Goal: Task Accomplishment & Management: Manage account settings

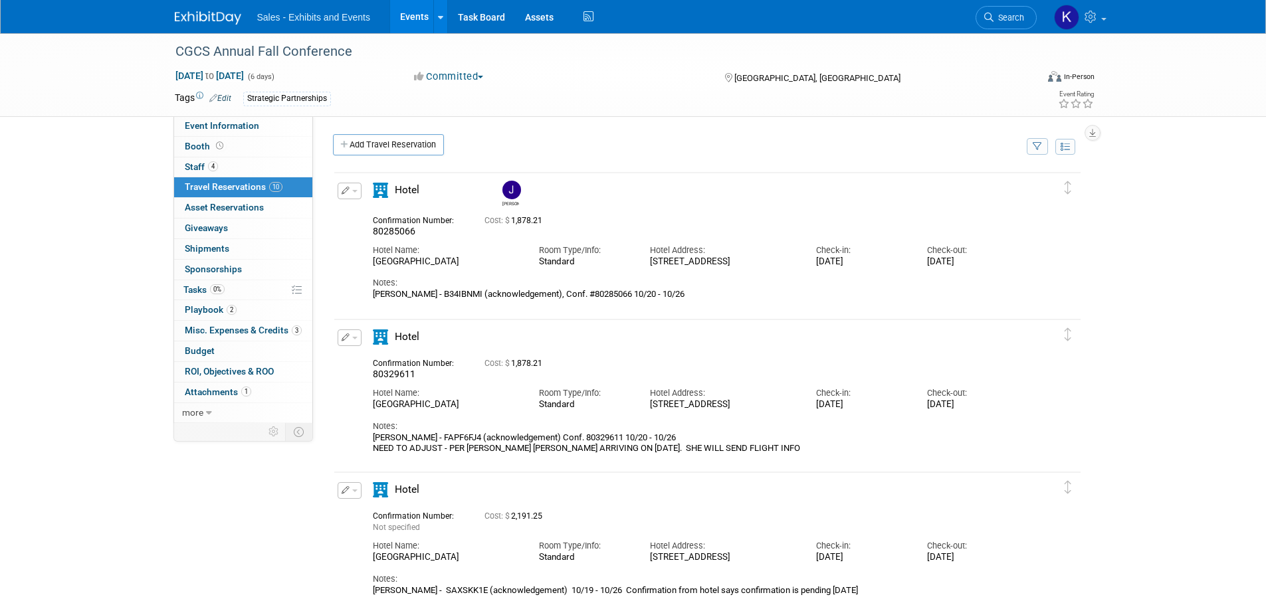
click at [211, 15] on img at bounding box center [208, 17] width 66 height 13
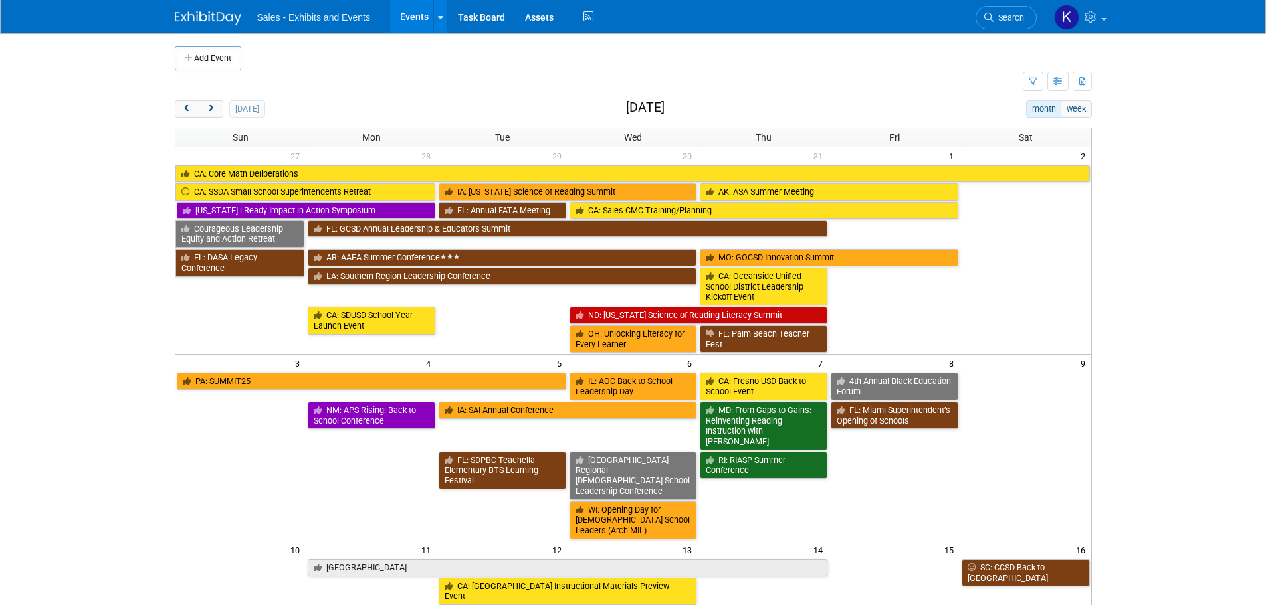
click at [195, 56] on button "Add Event" at bounding box center [208, 59] width 66 height 24
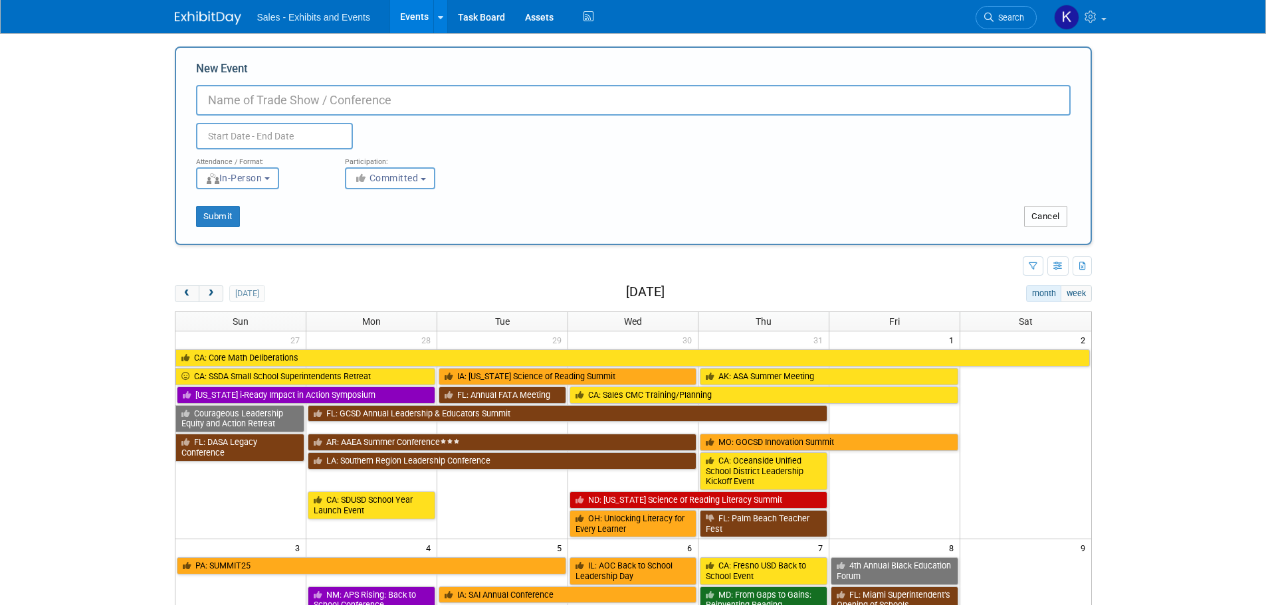
click at [1042, 219] on button "Cancel" at bounding box center [1045, 216] width 43 height 21
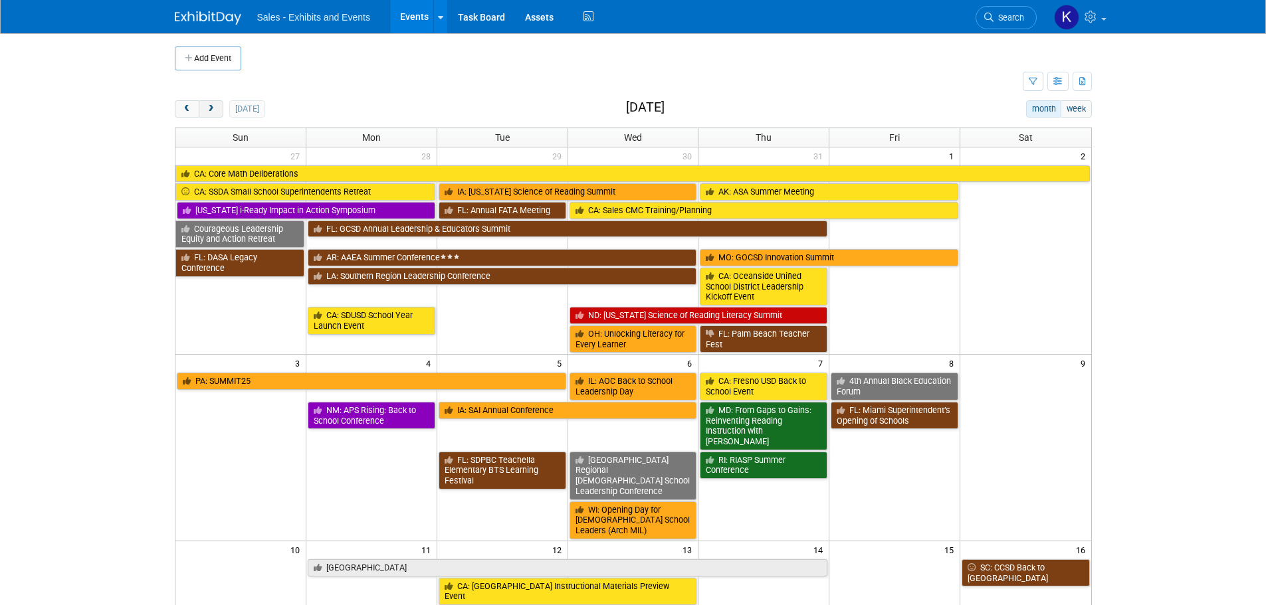
click at [213, 112] on span "next" at bounding box center [211, 109] width 10 height 9
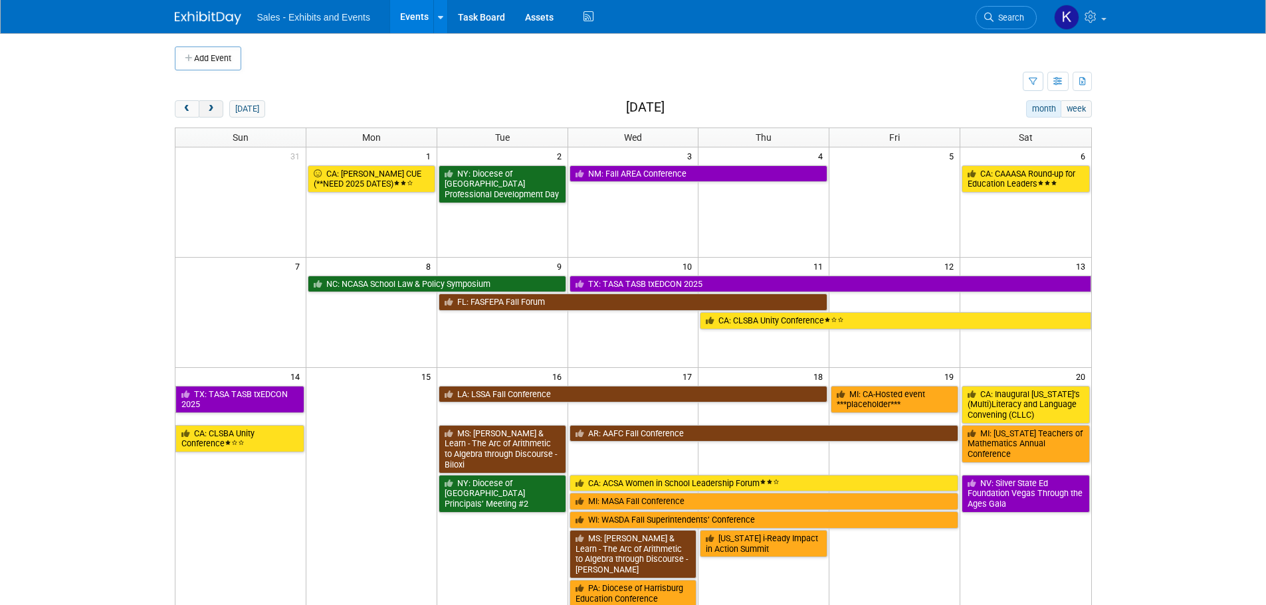
click at [213, 112] on span "next" at bounding box center [211, 109] width 10 height 9
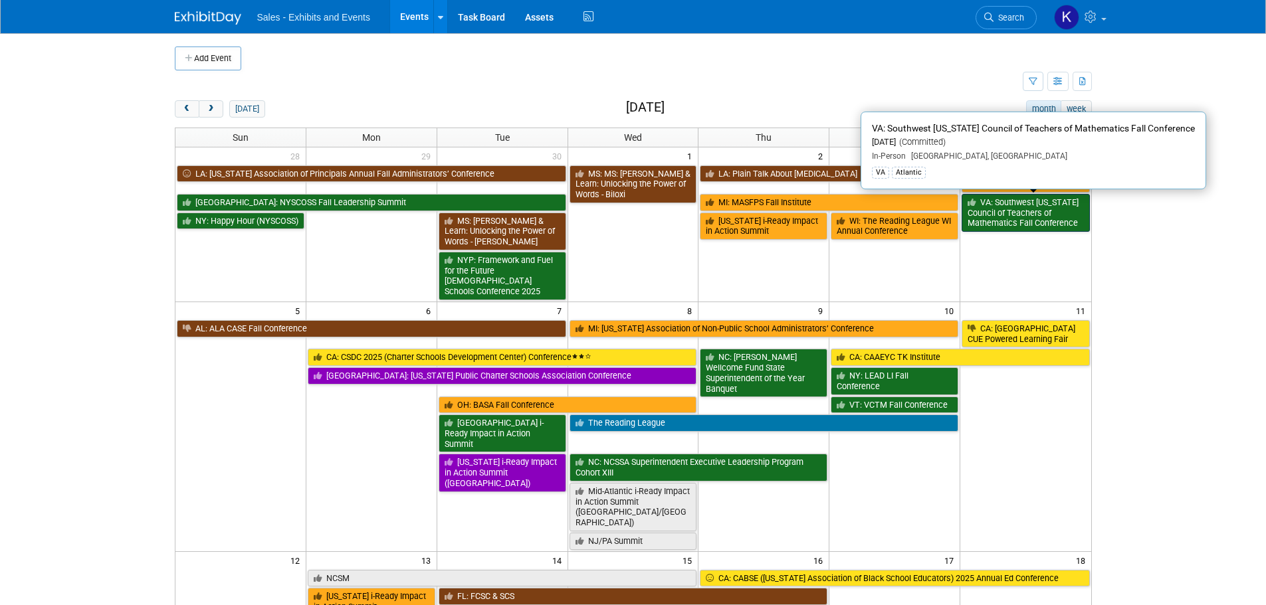
click at [1025, 215] on link "VA: Southwest Virginia Council of Teachers of Mathematics Fall Conference" at bounding box center [1026, 213] width 128 height 38
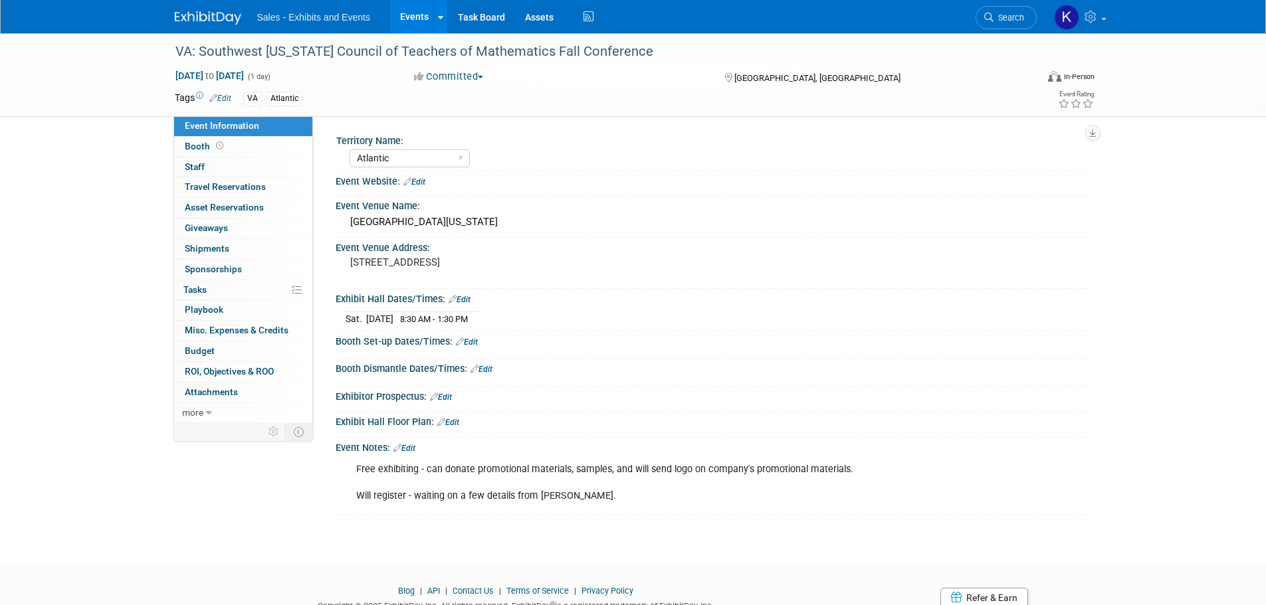
select select "Atlantic"
click at [412, 448] on link "Edit" at bounding box center [404, 448] width 22 height 9
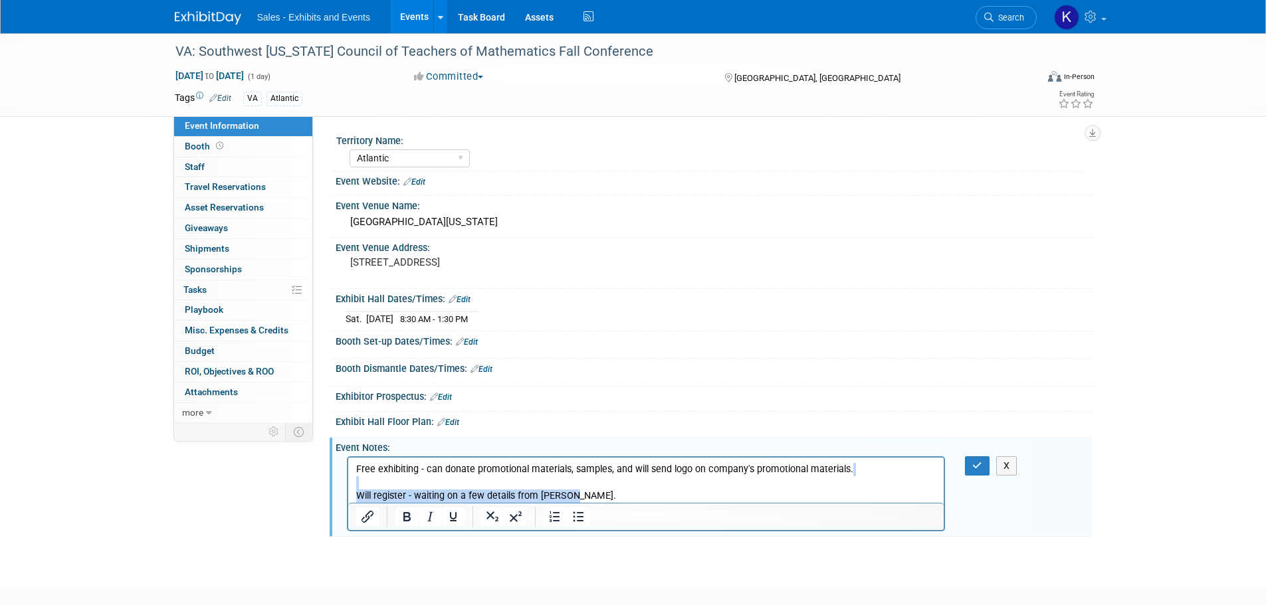
drag, startPoint x: 572, startPoint y: 495, endPoint x: 233, endPoint y: 486, distance: 339.0
click at [348, 486] on html "Free exhibiting - can donate promotional materials, samples, and will send logo…" at bounding box center [646, 480] width 596 height 45
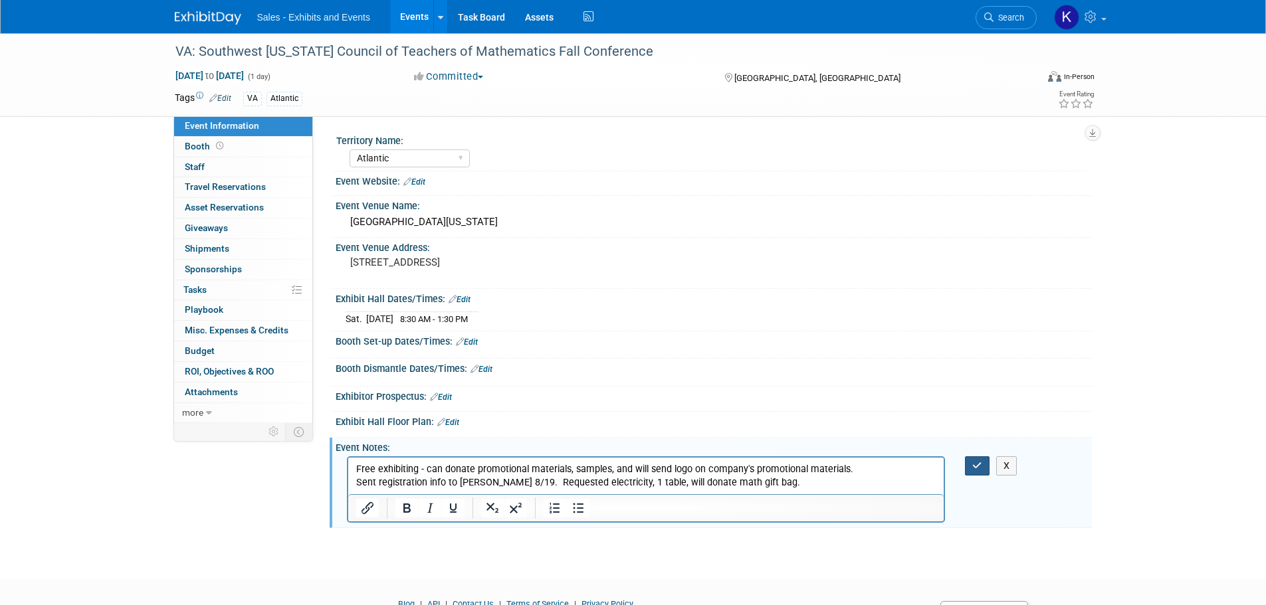
click at [981, 467] on icon "button" at bounding box center [977, 465] width 10 height 9
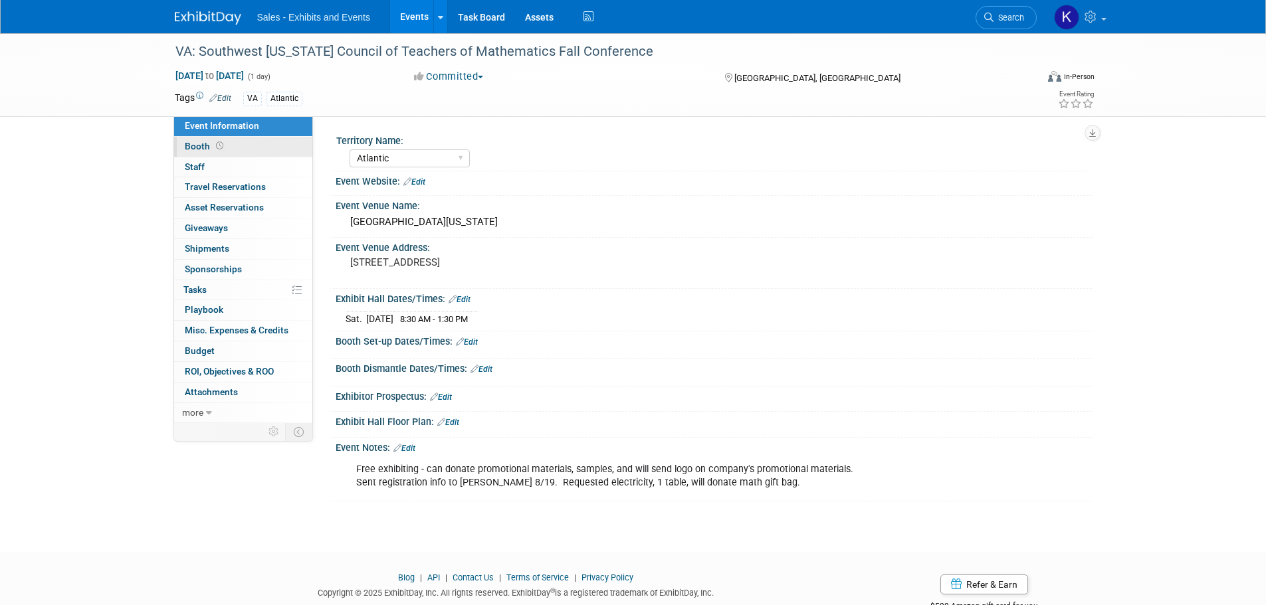
drag, startPoint x: 203, startPoint y: 146, endPoint x: 207, endPoint y: 152, distance: 7.7
click at [203, 146] on span "Booth" at bounding box center [205, 146] width 41 height 11
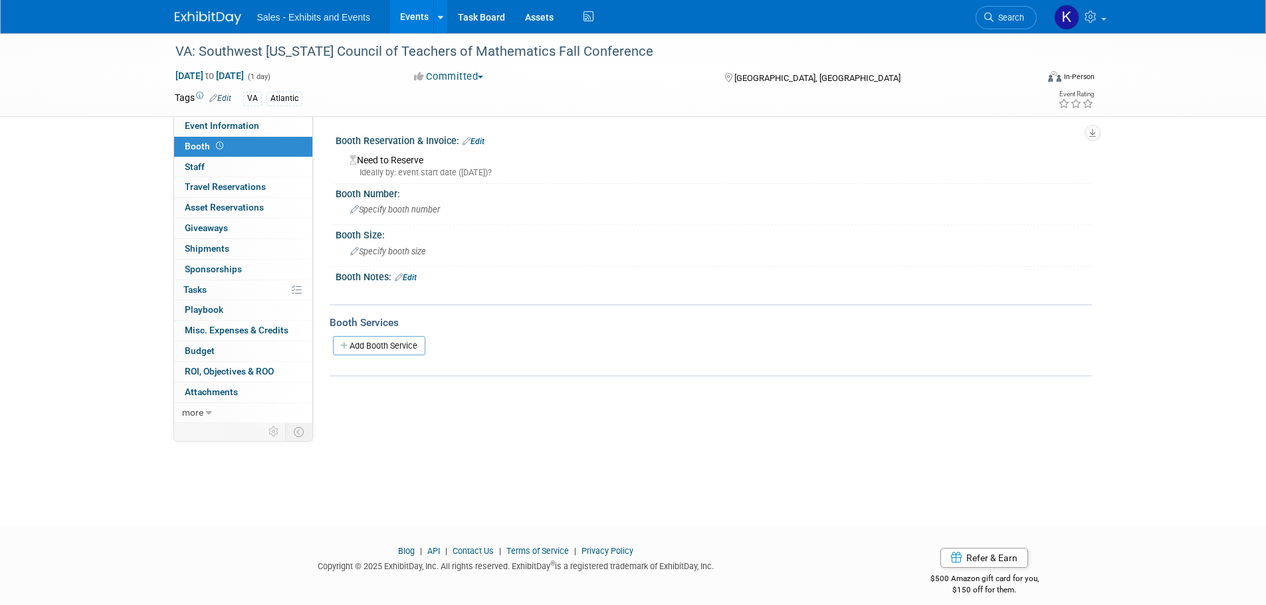
click at [378, 339] on link "Add Booth Service" at bounding box center [379, 345] width 92 height 19
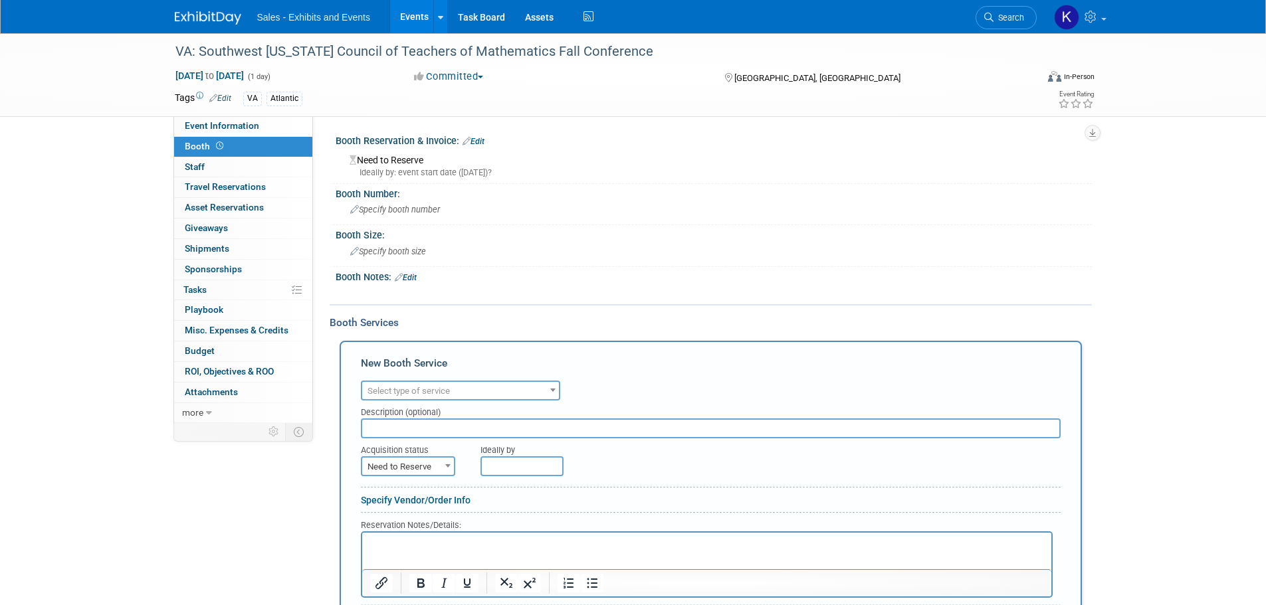
click at [441, 391] on span "Select type of service" at bounding box center [408, 391] width 82 height 10
click at [604, 286] on div at bounding box center [646, 292] width 599 height 13
click at [415, 278] on link "Edit" at bounding box center [406, 277] width 22 height 9
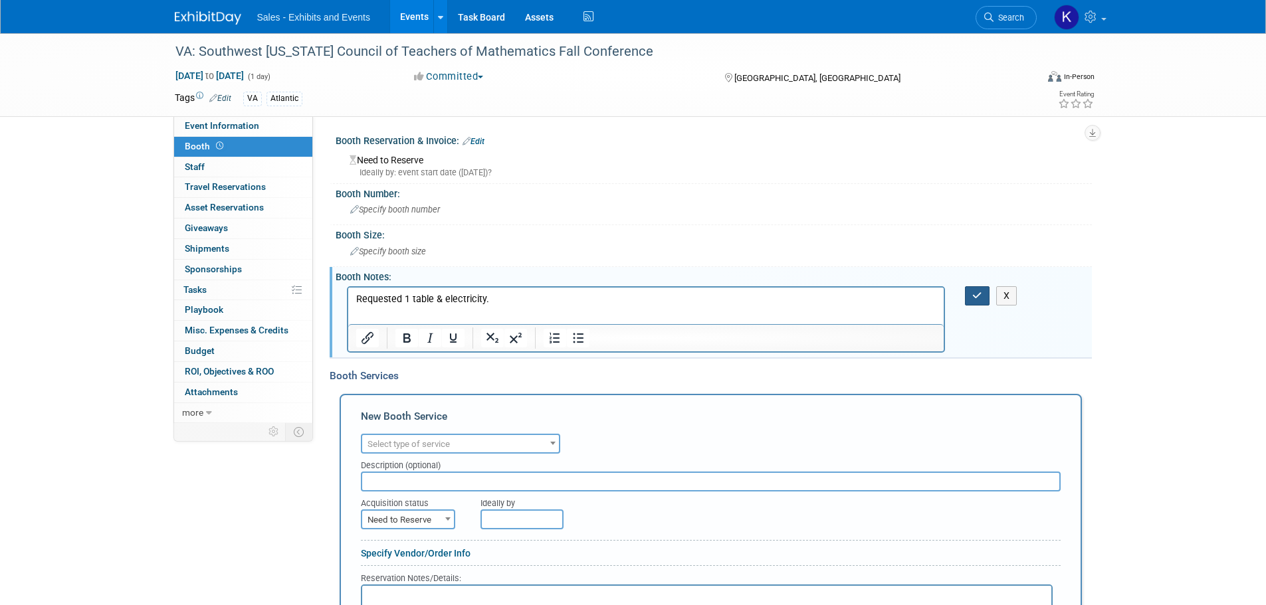
click at [976, 296] on icon "button" at bounding box center [977, 295] width 10 height 9
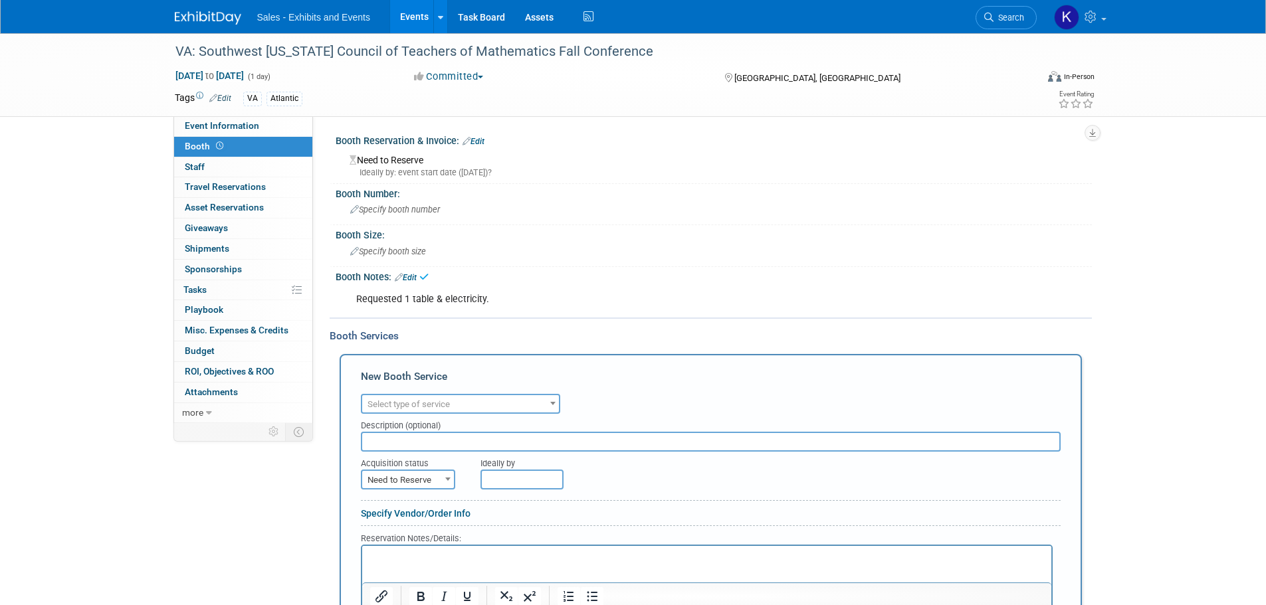
drag, startPoint x: 513, startPoint y: 320, endPoint x: 530, endPoint y: 321, distance: 17.3
click at [517, 322] on div "Booth Services Add Booth Service New Booth Service Audio / Video Carpet / Floor…" at bounding box center [711, 534] width 762 height 432
click at [549, 338] on div "Booth Services" at bounding box center [711, 336] width 762 height 15
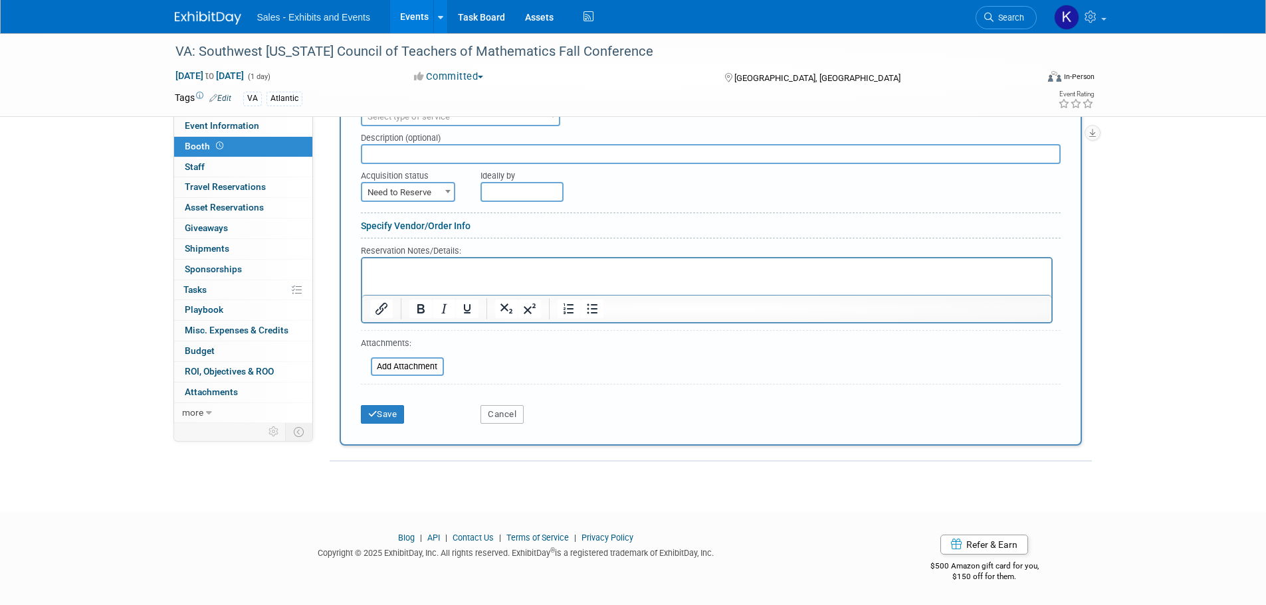
drag, startPoint x: 515, startPoint y: 415, endPoint x: 522, endPoint y: 413, distance: 7.6
click at [516, 415] on button "Cancel" at bounding box center [501, 414] width 43 height 19
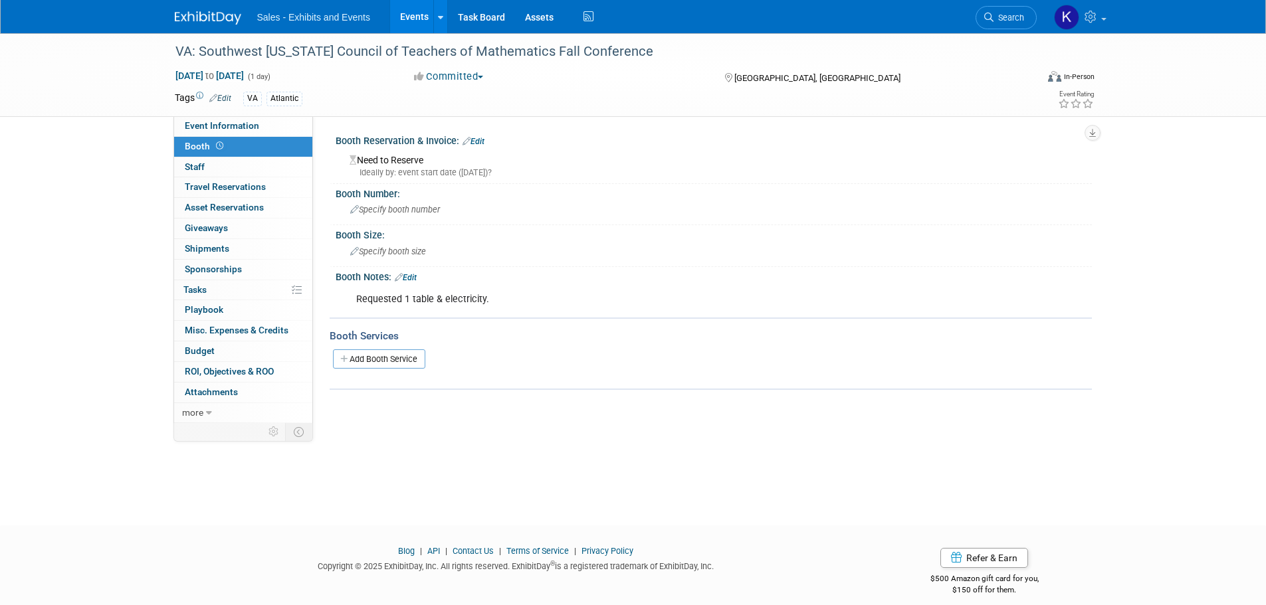
click at [479, 141] on link "Edit" at bounding box center [474, 141] width 22 height 9
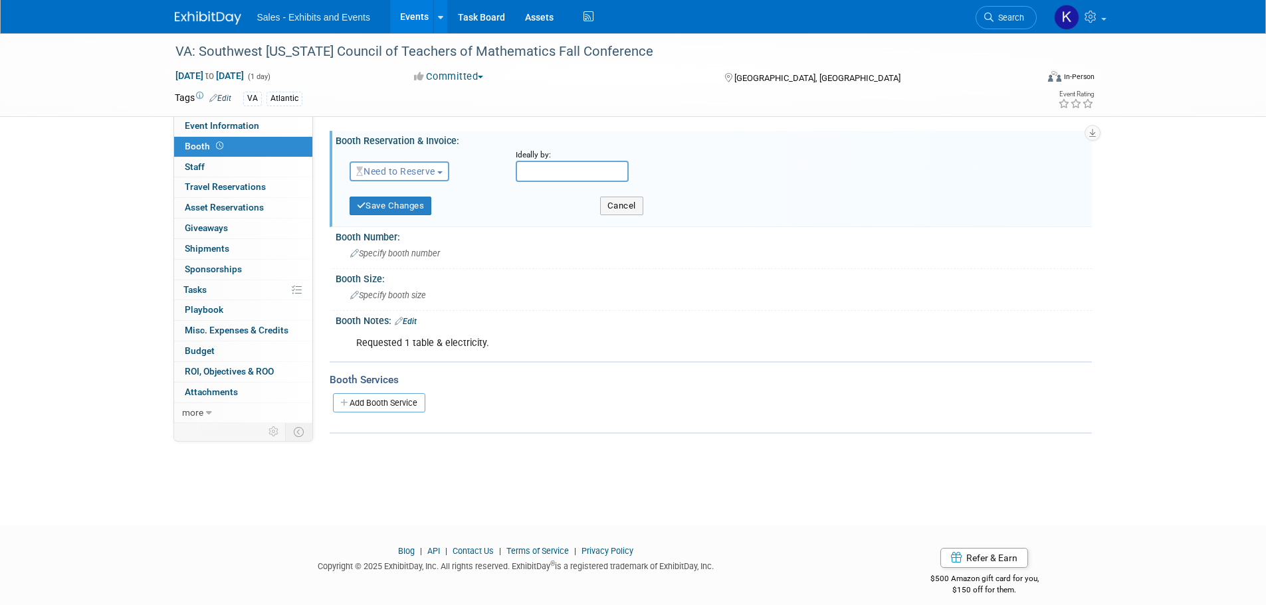
click at [430, 174] on span "Need to Reserve" at bounding box center [395, 171] width 79 height 11
click at [425, 209] on link "Reserved" at bounding box center [421, 212] width 142 height 19
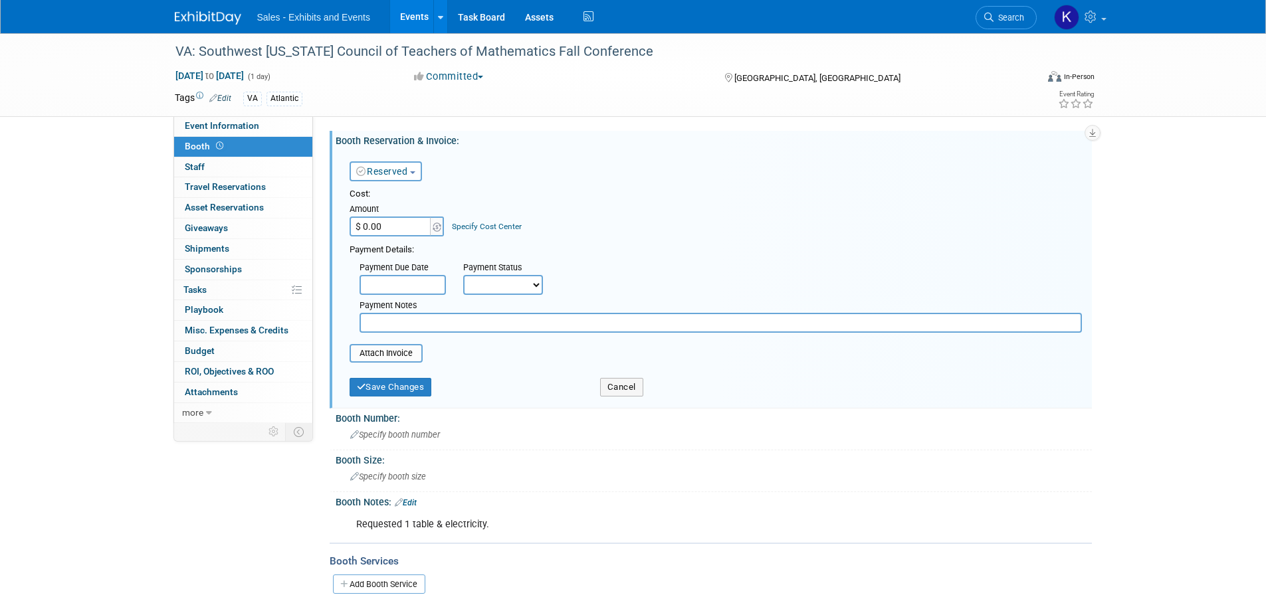
click at [431, 319] on input "text" at bounding box center [721, 323] width 722 height 20
type input "Free!"
click at [399, 387] on button "Save Changes" at bounding box center [391, 387] width 82 height 19
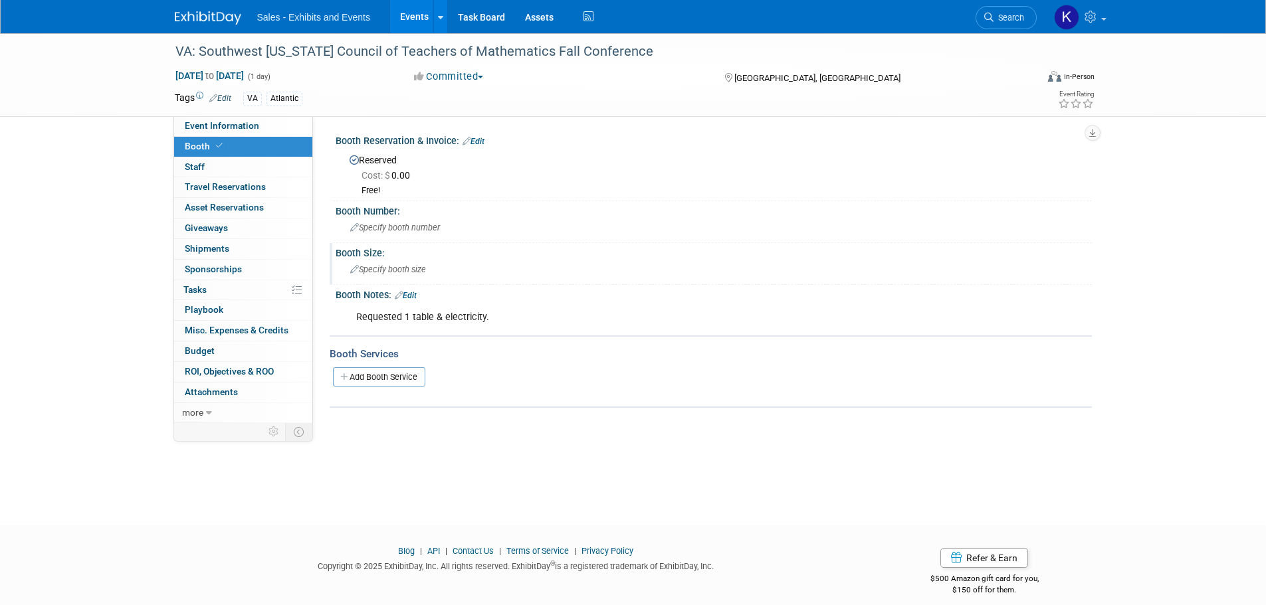
click at [437, 268] on div "Specify booth size" at bounding box center [714, 269] width 736 height 21
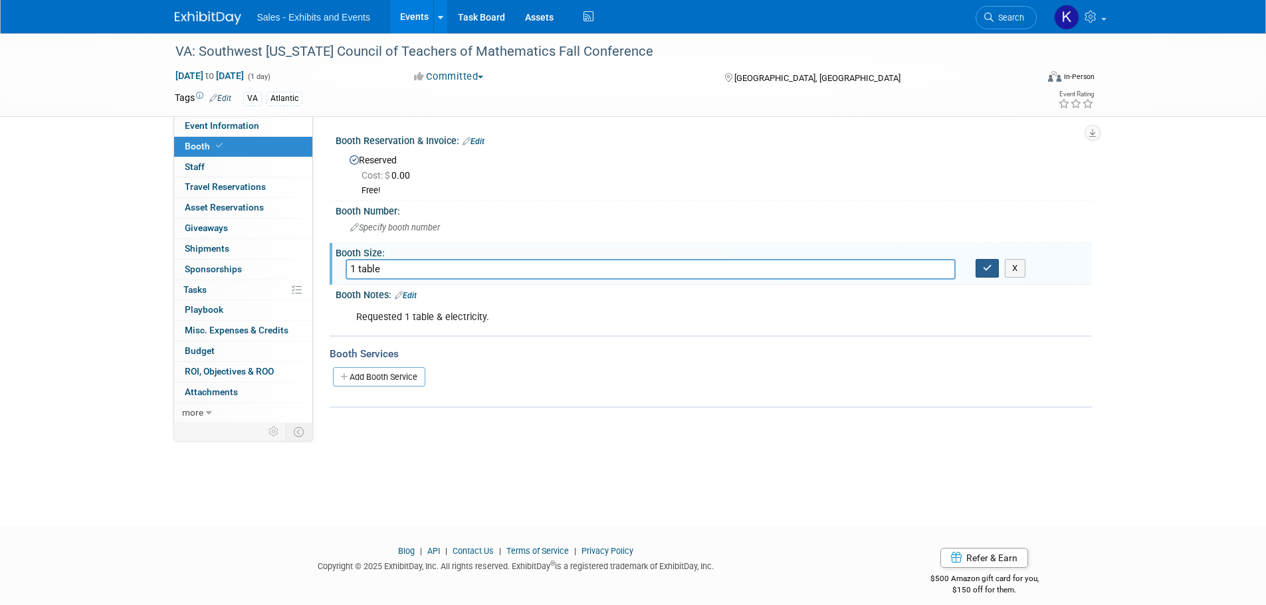
type input "1 table"
click at [989, 268] on icon "button" at bounding box center [987, 268] width 9 height 9
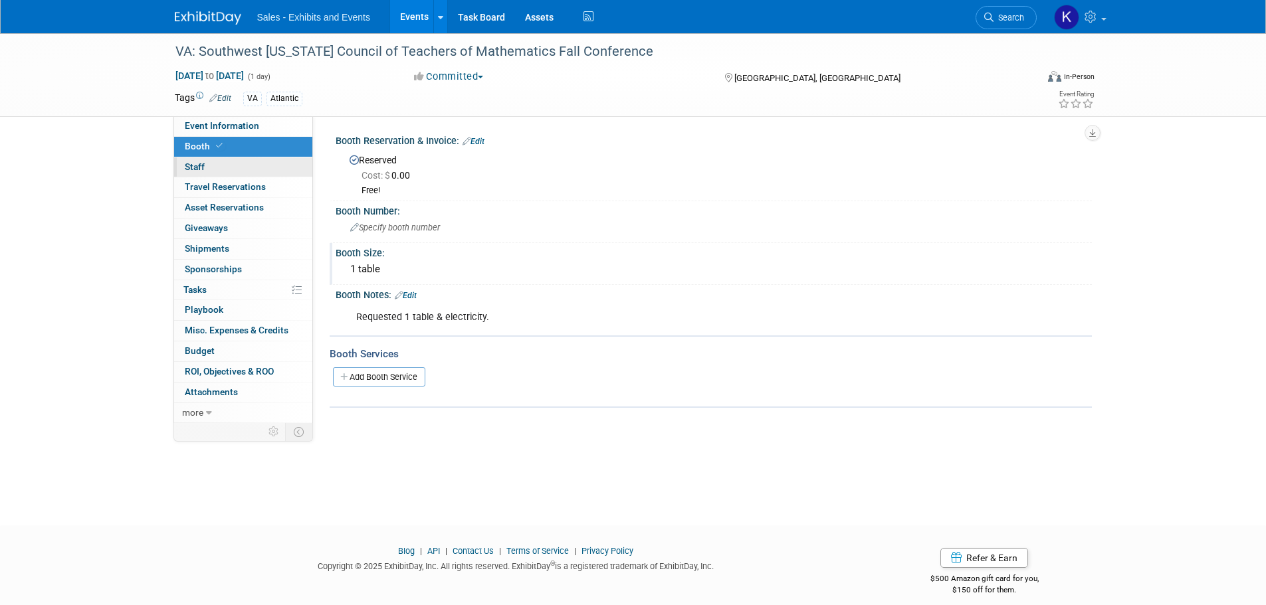
click at [198, 167] on span "Staff 0" at bounding box center [195, 166] width 20 height 11
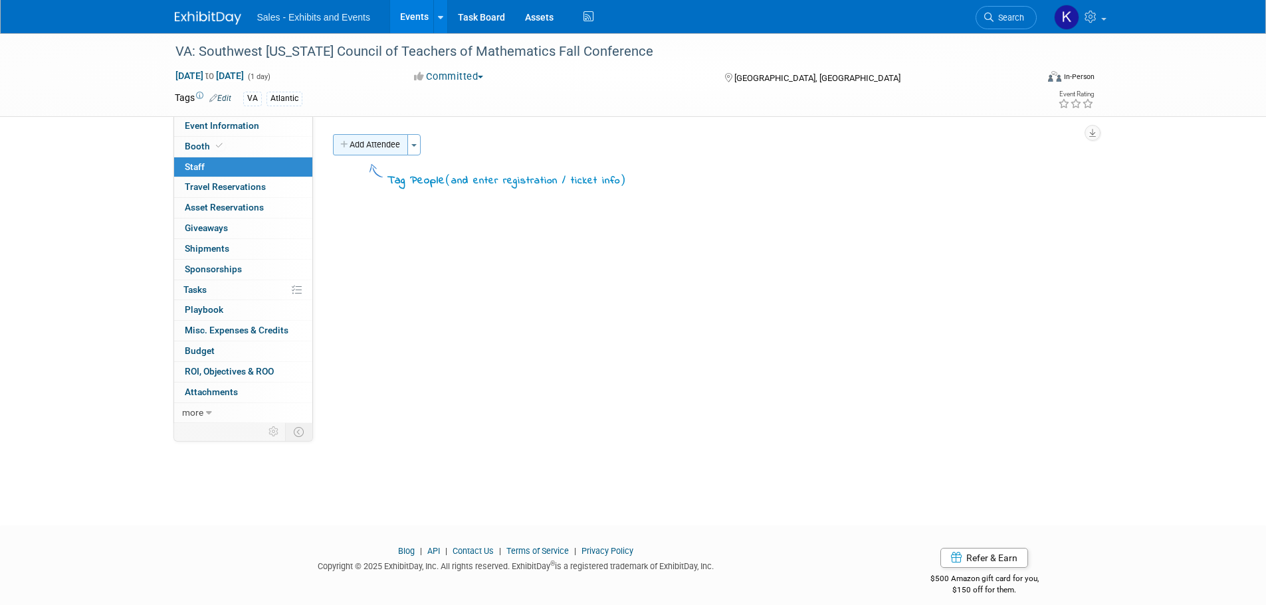
click at [390, 146] on button "Add Attendee" at bounding box center [370, 144] width 75 height 21
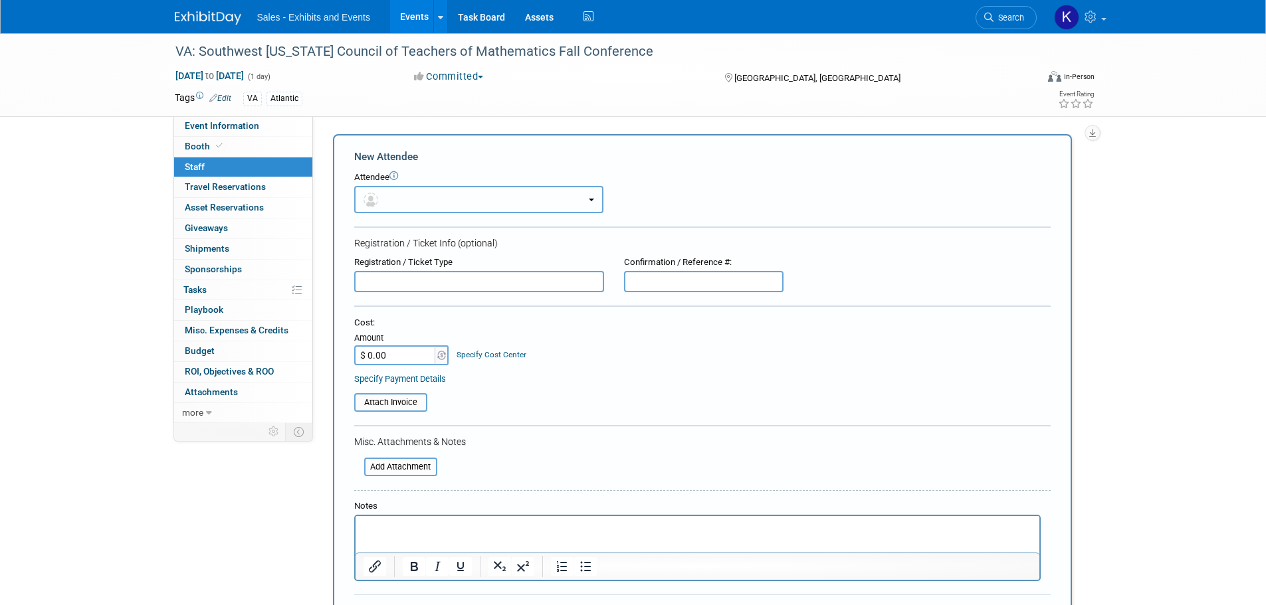
drag, startPoint x: 445, startPoint y: 197, endPoint x: 446, endPoint y: 228, distance: 30.6
click at [445, 198] on button "button" at bounding box center [478, 199] width 249 height 27
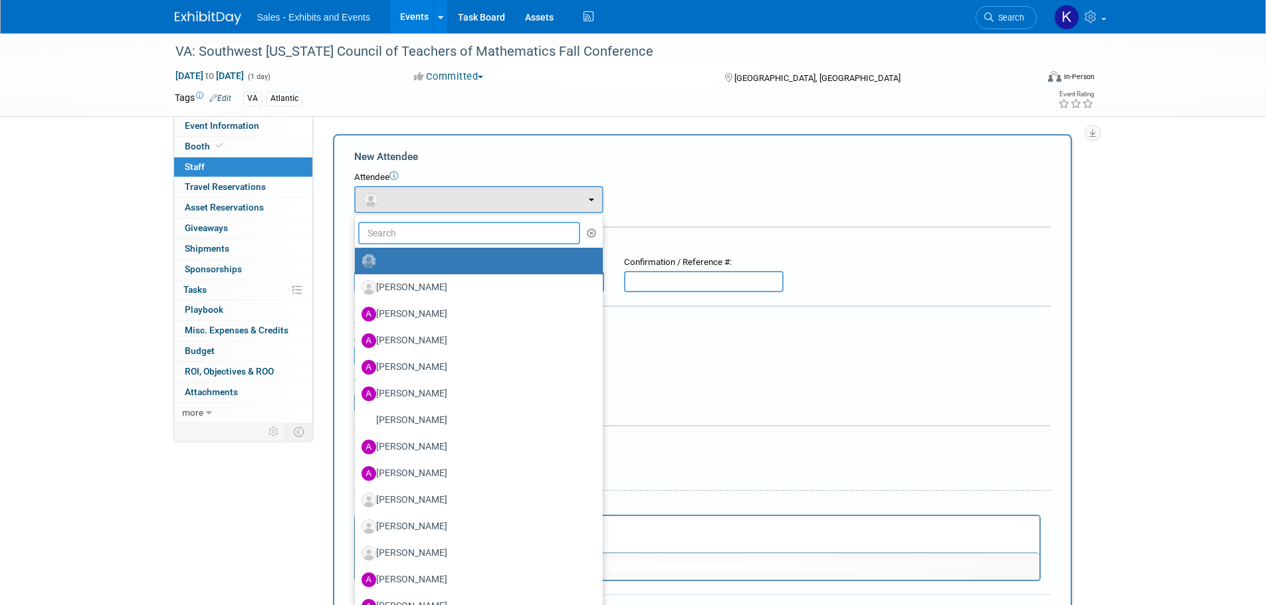
click at [446, 235] on input "text" at bounding box center [469, 233] width 223 height 23
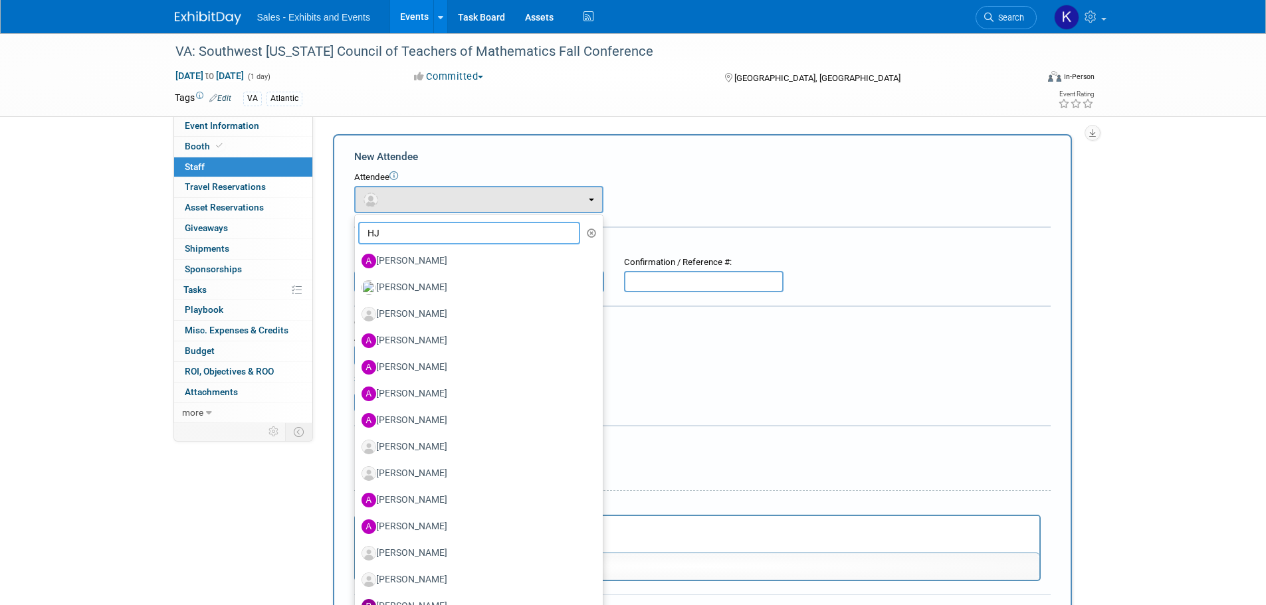
type input "H"
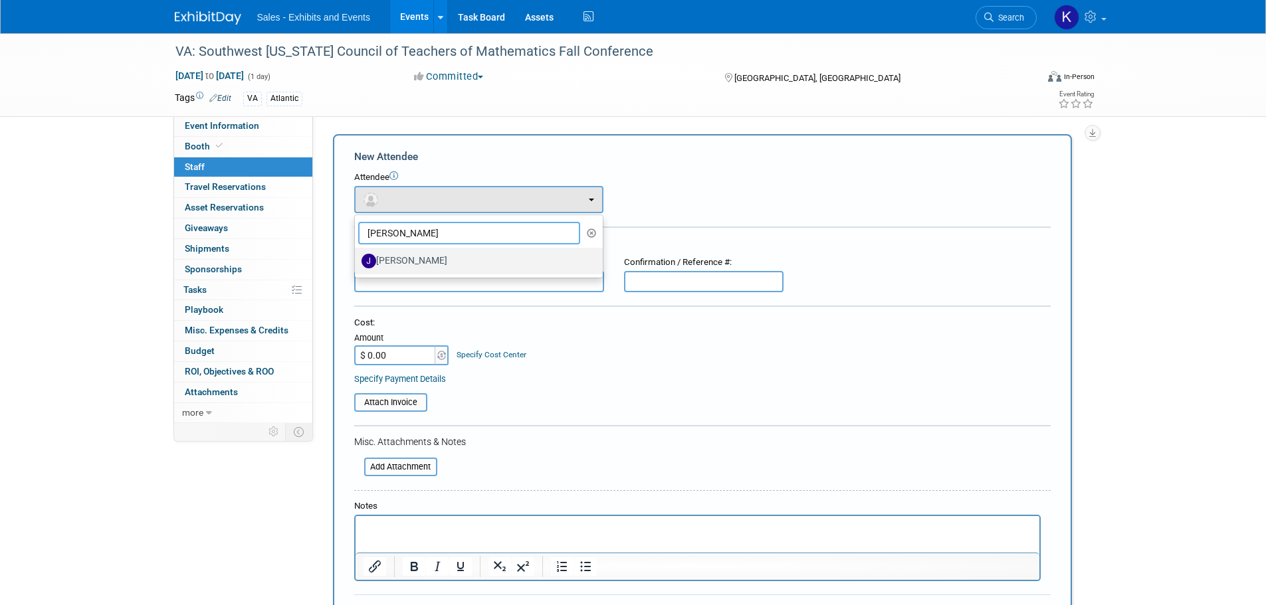
type input "Jackie"
click at [444, 266] on label "[PERSON_NAME]" at bounding box center [475, 261] width 228 height 21
click at [357, 264] on input "[PERSON_NAME]" at bounding box center [352, 259] width 9 height 9
select select "65daf8a1-3ca8-4fca-b837-fa0e7b898d9f"
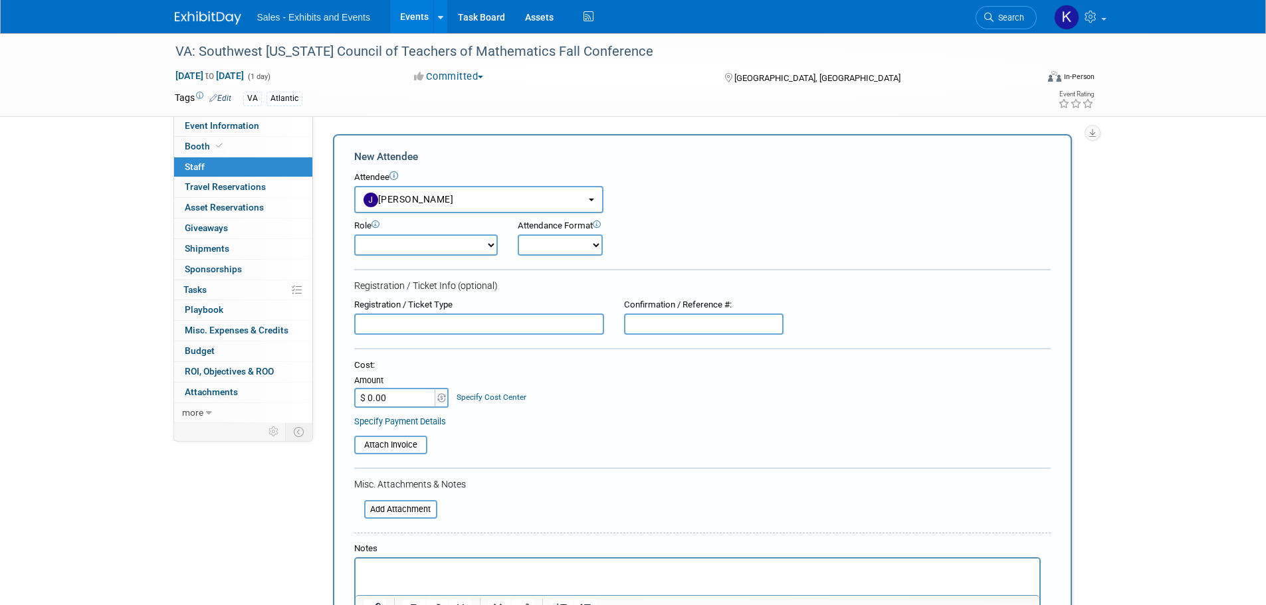
click at [447, 248] on select "Author Demonstrator Host Planner Presenter Product Rep Sales Representative" at bounding box center [426, 245] width 144 height 21
select select "4"
click at [354, 235] on select "Author Demonstrator Host Planner Presenter Product Rep Sales Representative" at bounding box center [426, 245] width 144 height 21
click at [551, 246] on select "Onsite Remote" at bounding box center [560, 245] width 85 height 21
select select "1"
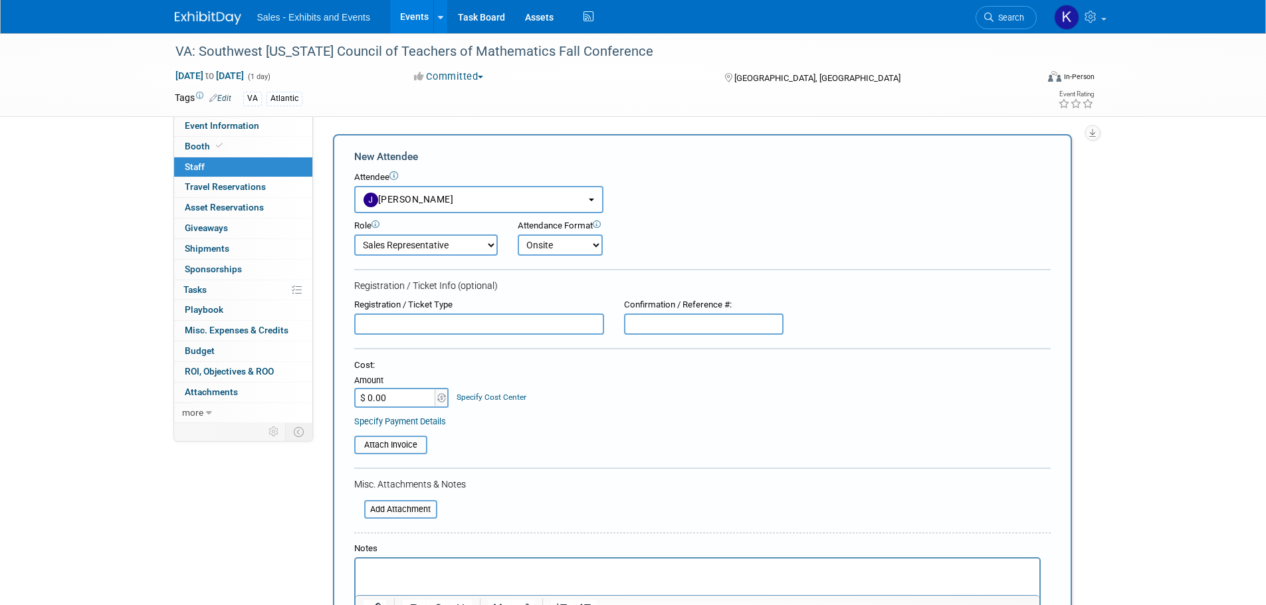
click at [518, 235] on select "Onsite Remote" at bounding box center [560, 245] width 85 height 21
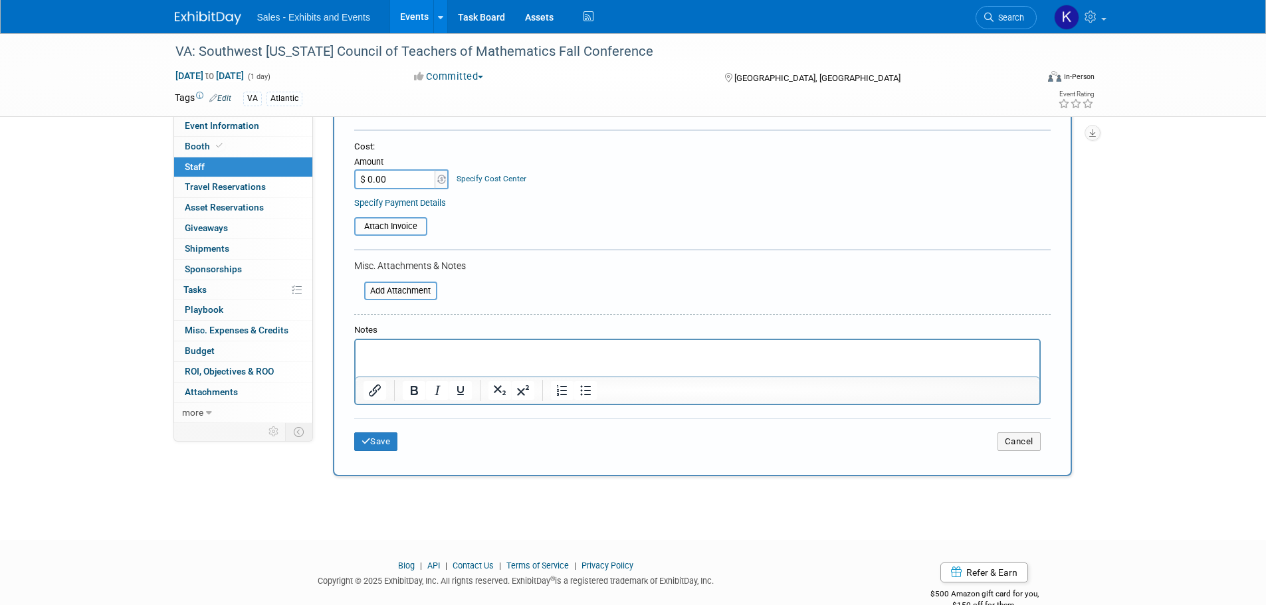
scroll to position [248, 0]
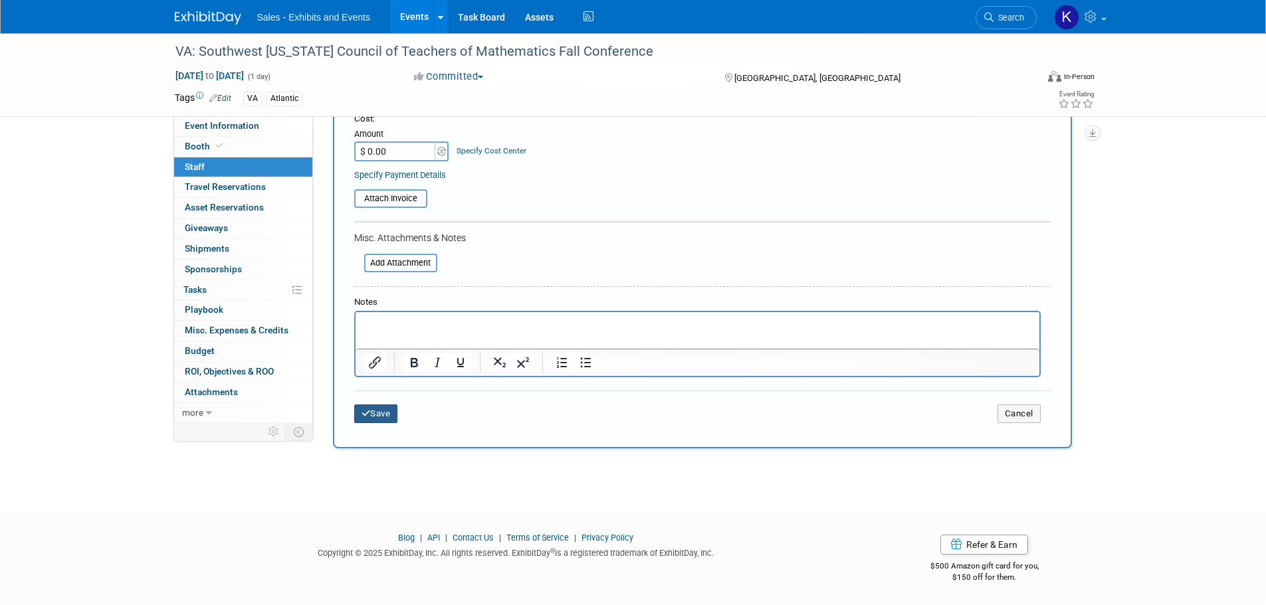
click at [385, 413] on button "Save" at bounding box center [376, 414] width 44 height 19
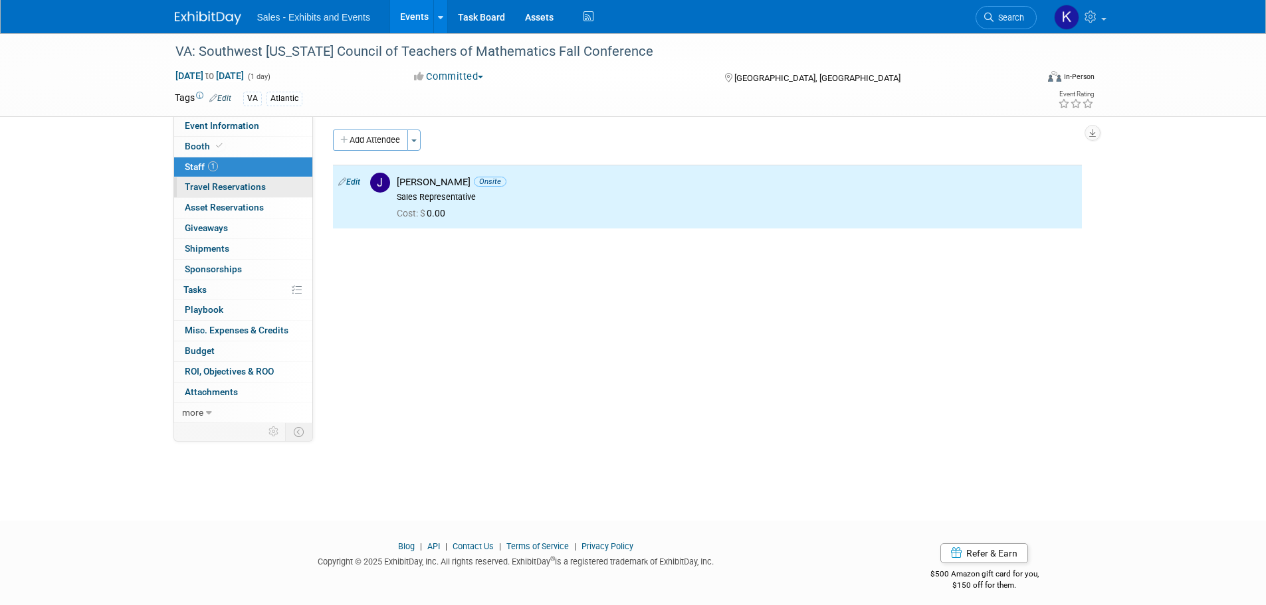
scroll to position [0, 0]
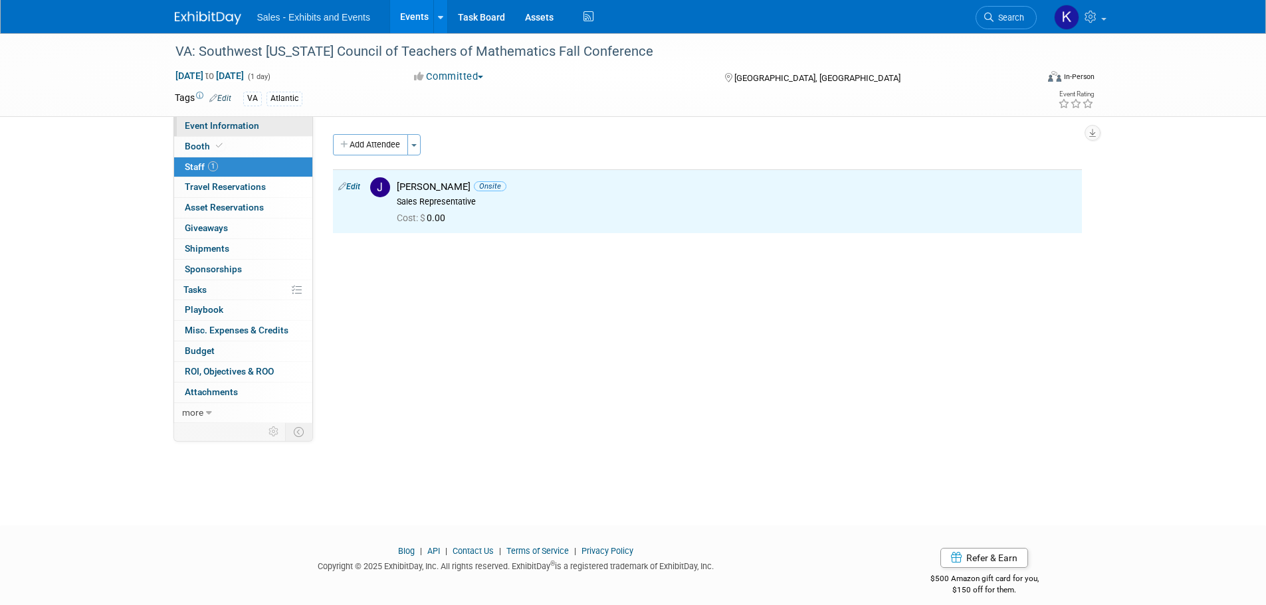
click at [205, 126] on span "Event Information" at bounding box center [222, 125] width 74 height 11
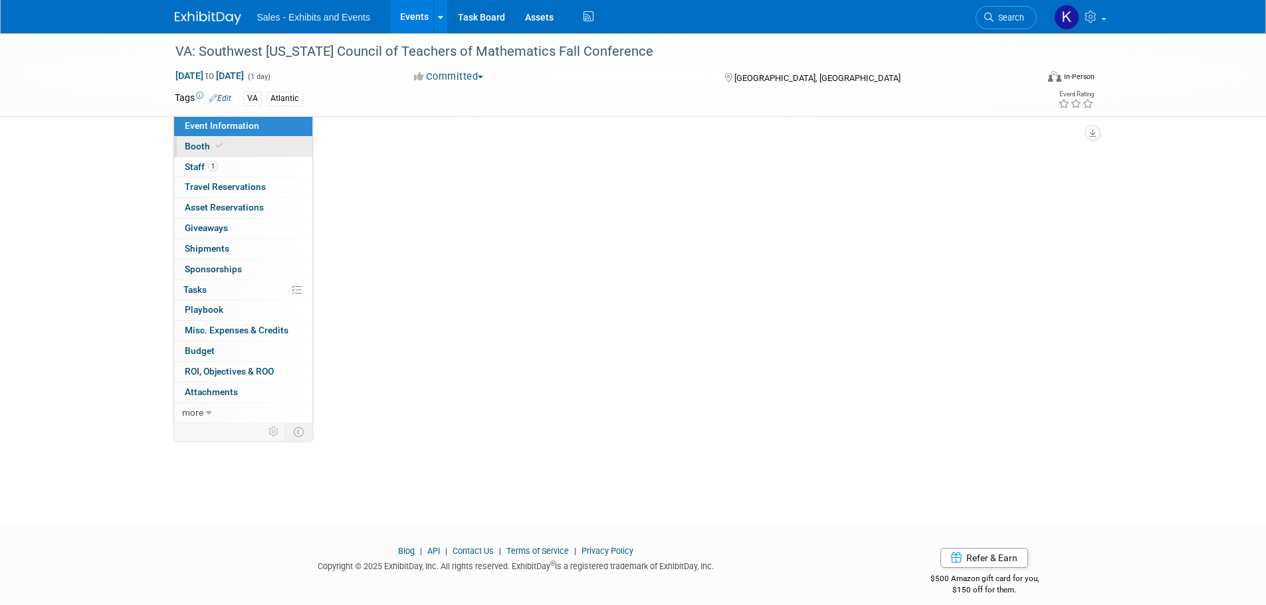
select select "Atlantic"
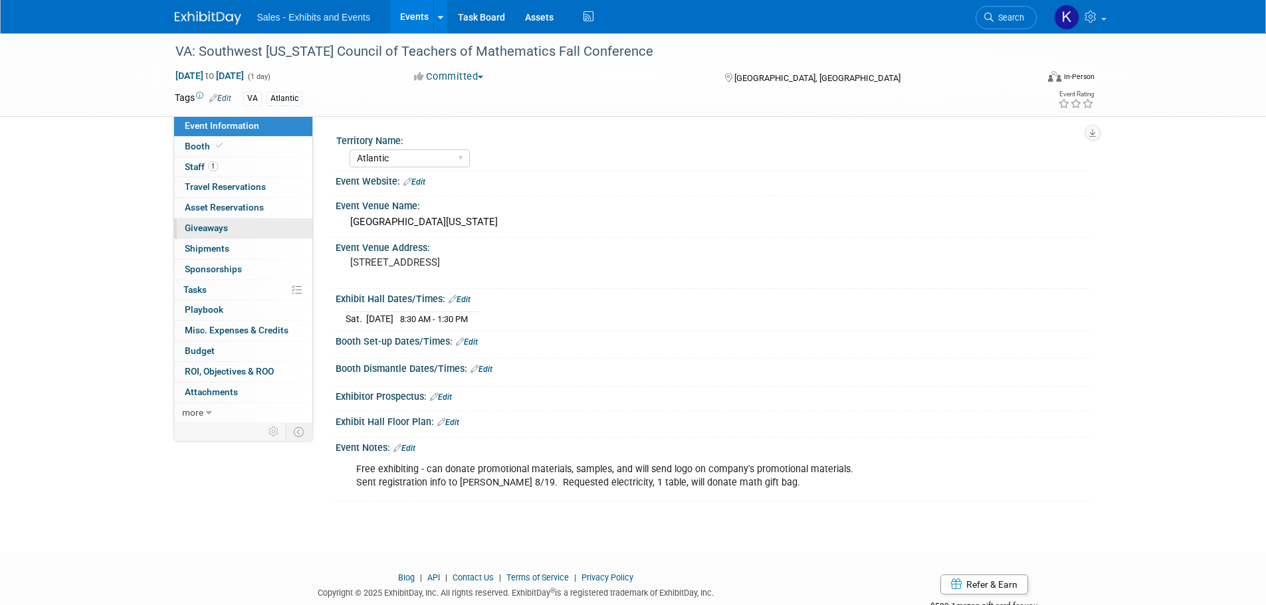
drag, startPoint x: 208, startPoint y: 228, endPoint x: 217, endPoint y: 233, distance: 9.8
click at [208, 229] on span "Giveaways 0" at bounding box center [206, 228] width 43 height 11
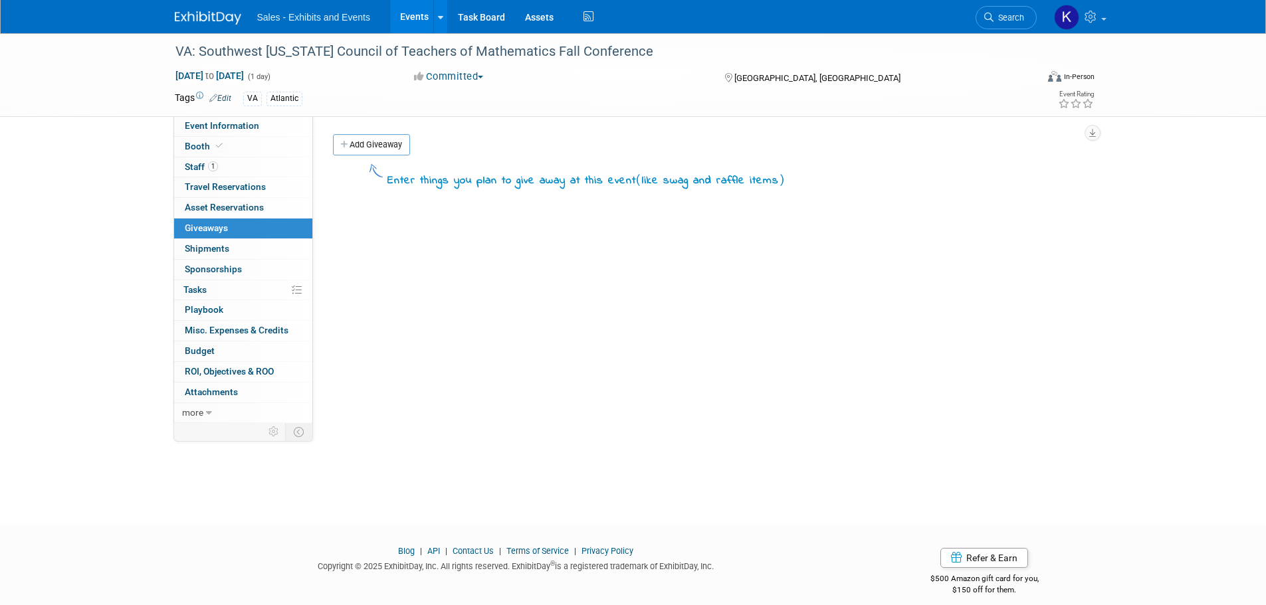
drag, startPoint x: 385, startPoint y: 148, endPoint x: 401, endPoint y: 167, distance: 25.4
click at [385, 149] on link "Add Giveaway" at bounding box center [371, 144] width 77 height 21
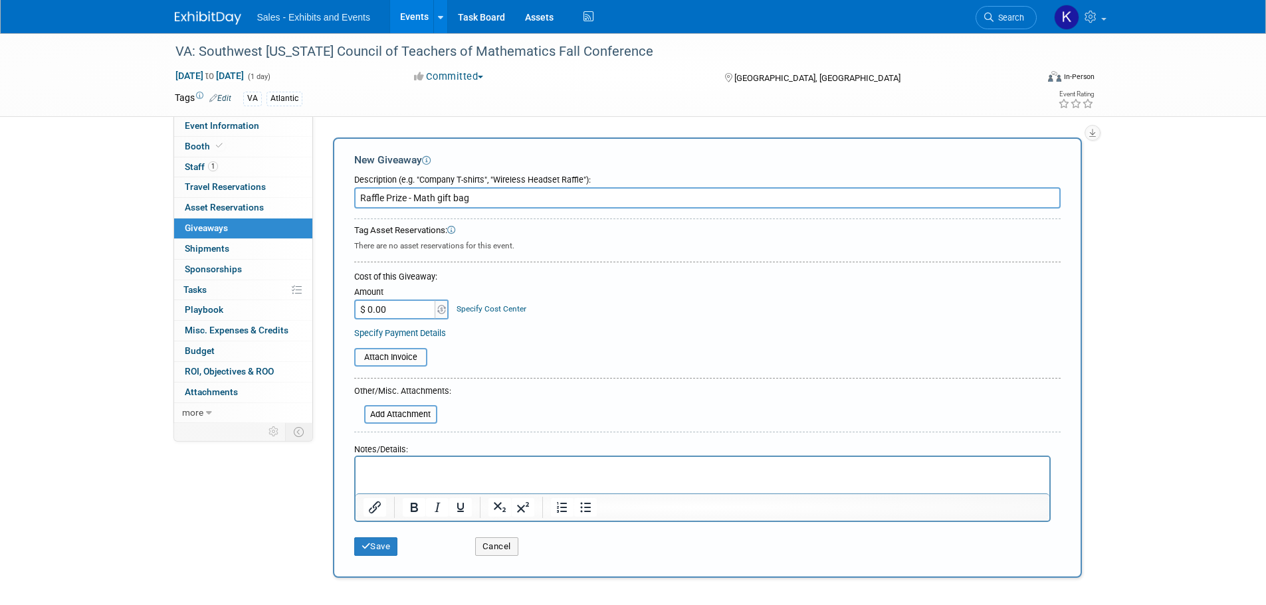
type input "Raffle Prize - Math gift bag"
click at [396, 463] on p "Rich Text Area. Press ALT-0 for help." at bounding box center [702, 469] width 678 height 13
click at [385, 543] on button "Save" at bounding box center [376, 547] width 44 height 19
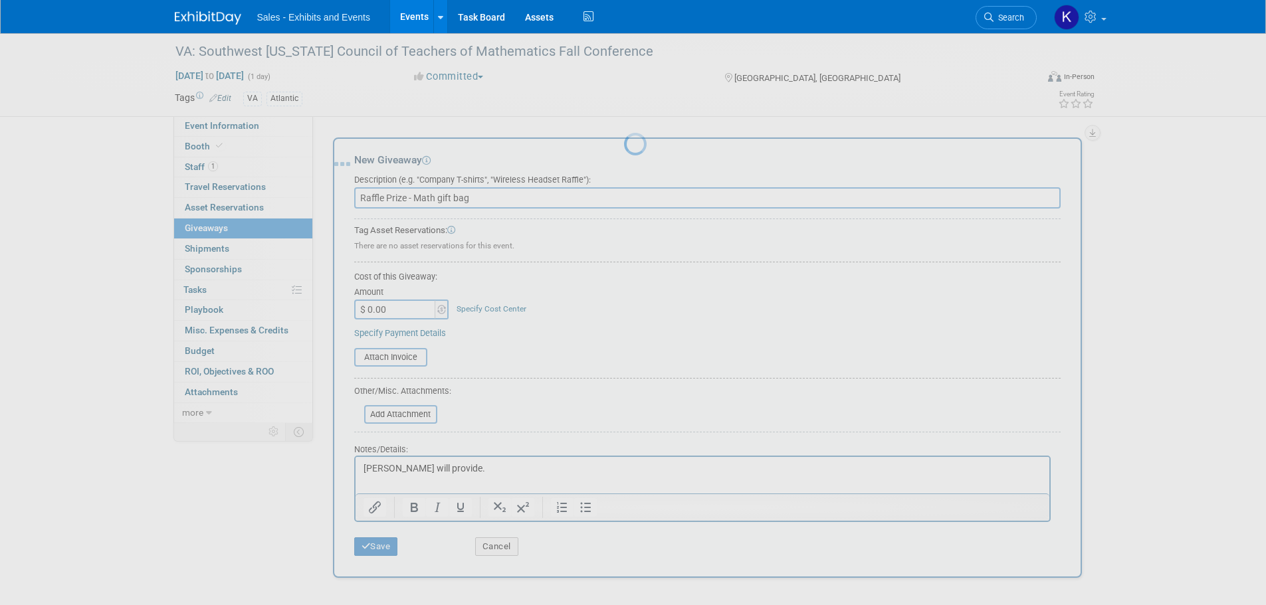
scroll to position [13, 0]
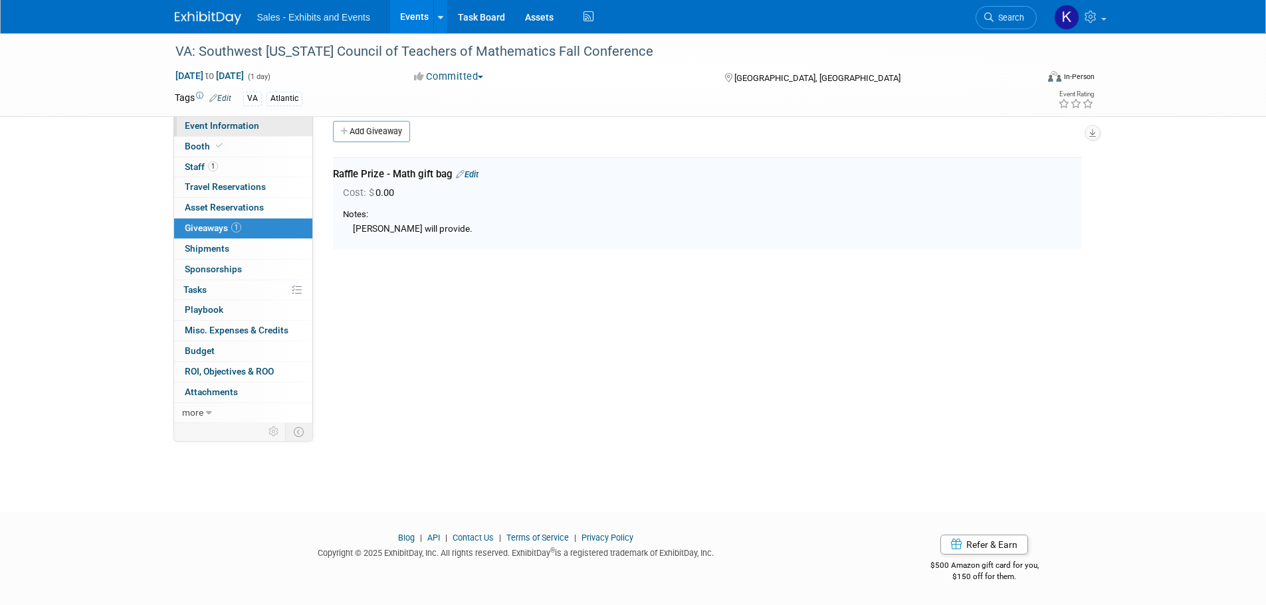
click at [231, 125] on span "Event Information" at bounding box center [222, 125] width 74 height 11
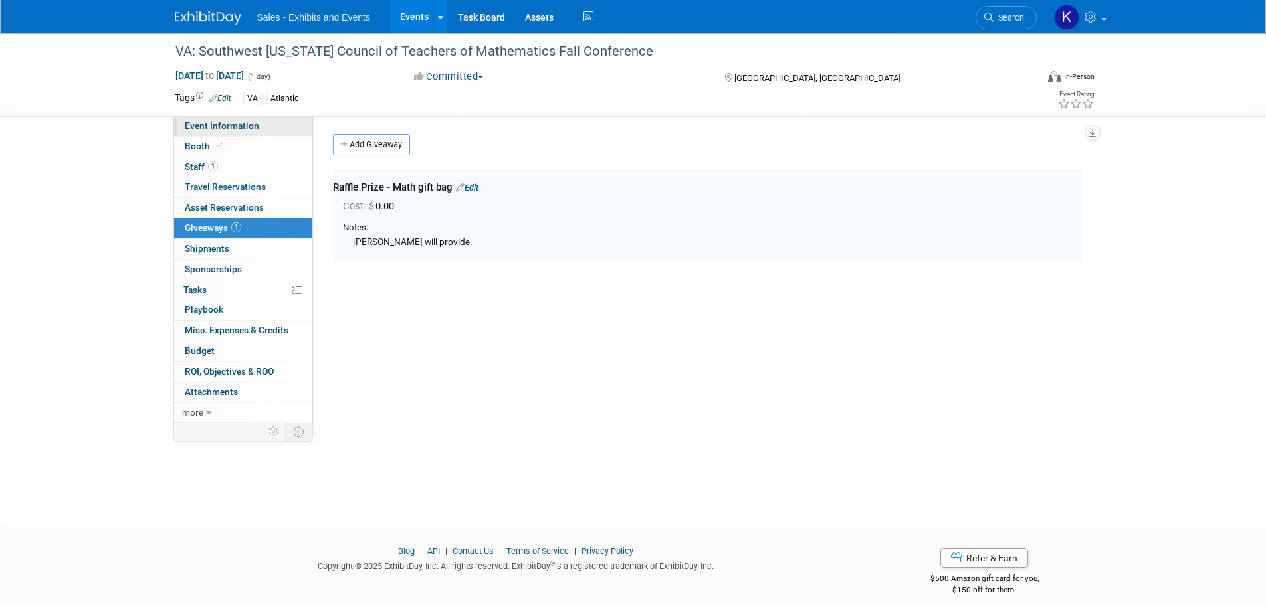
select select "Atlantic"
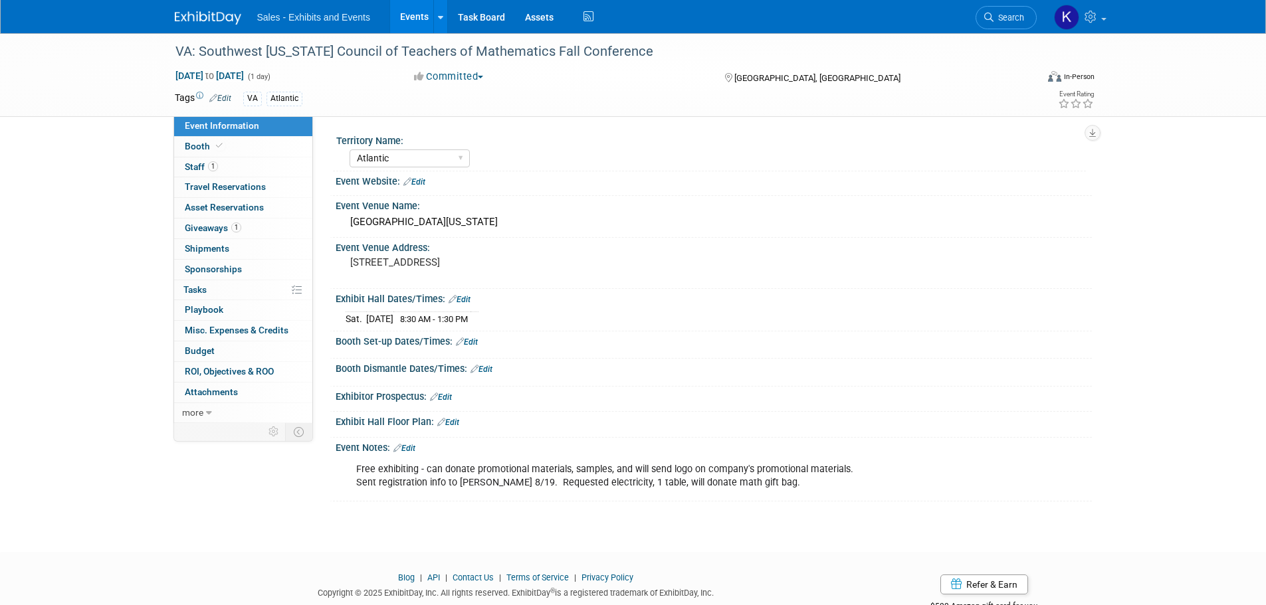
click at [223, 12] on img at bounding box center [208, 17] width 66 height 13
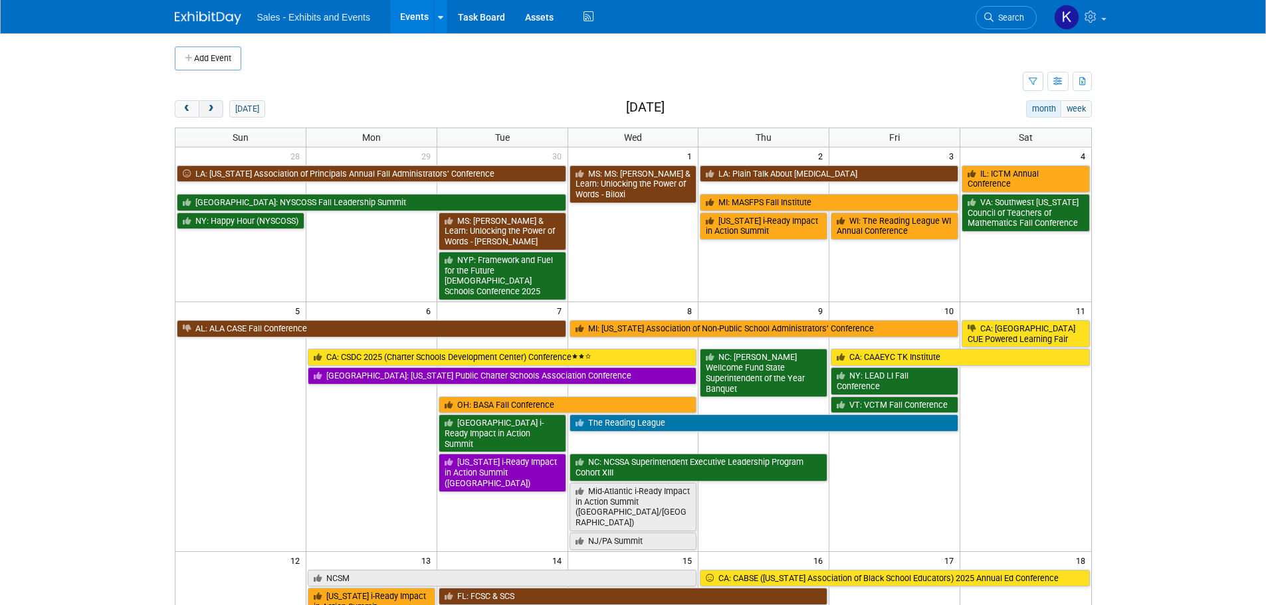
click at [211, 108] on span "next" at bounding box center [211, 109] width 10 height 9
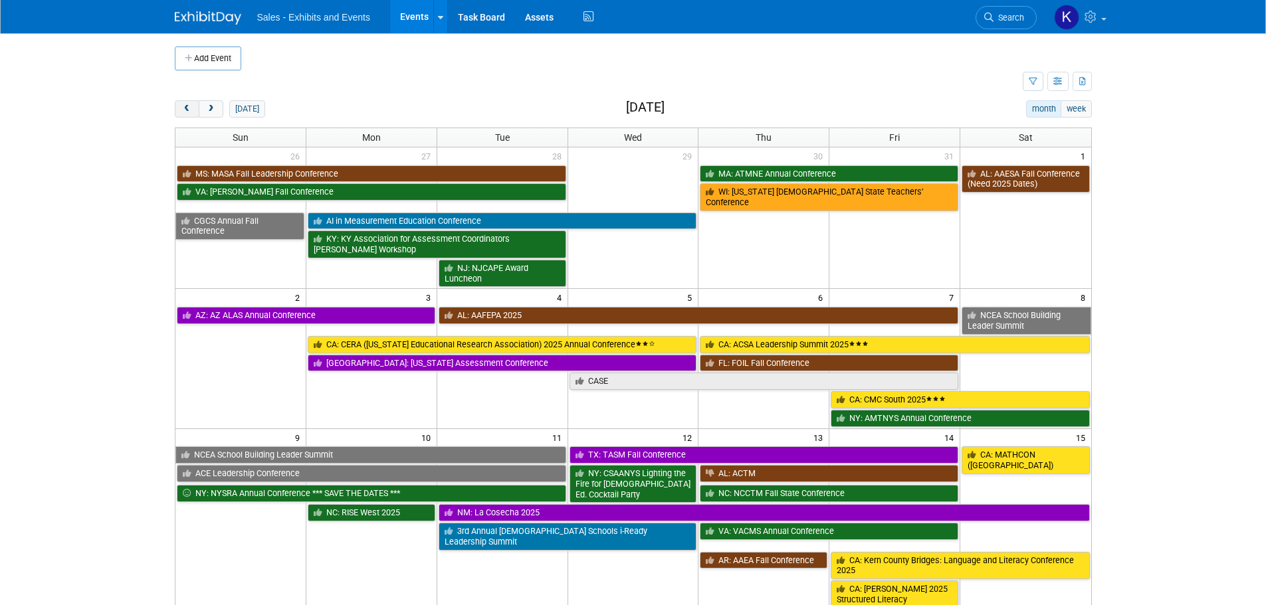
click at [184, 106] on span "prev" at bounding box center [187, 109] width 10 height 9
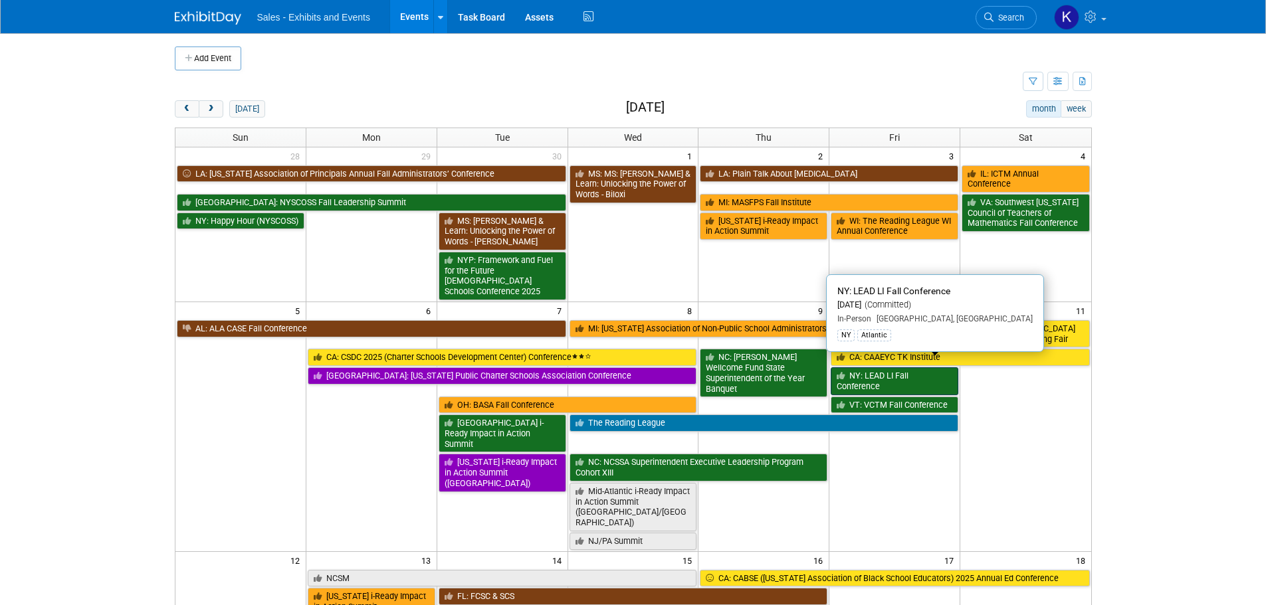
click at [906, 371] on link "NY: LEAD LI Fall Conference" at bounding box center [895, 380] width 128 height 27
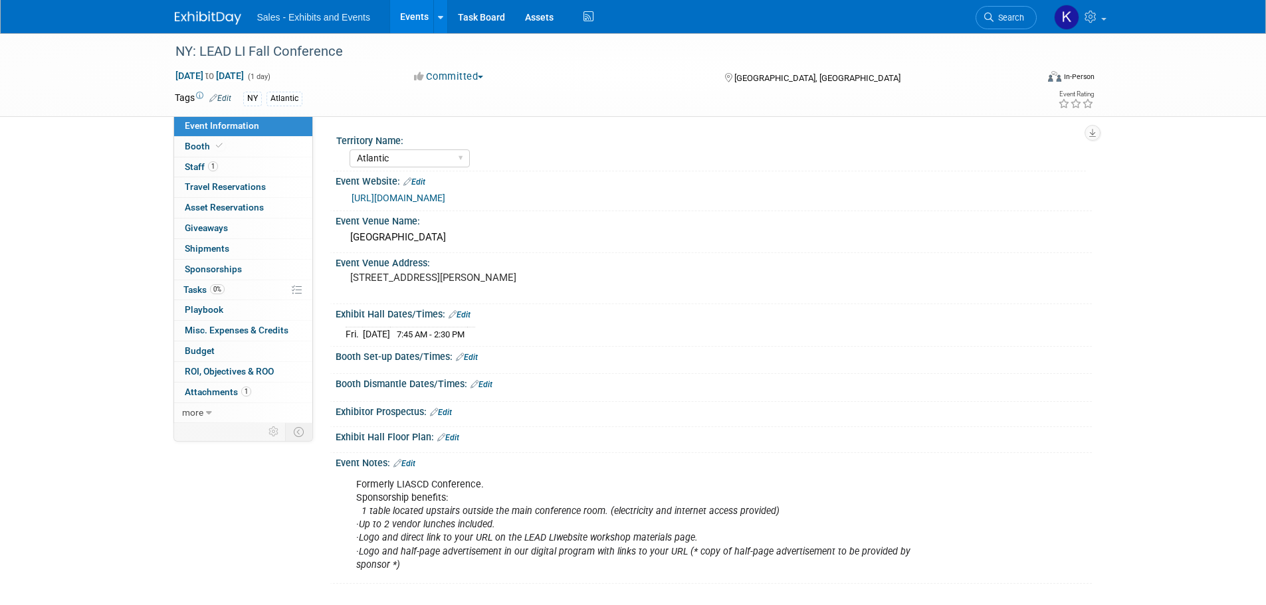
select select "Atlantic"
click at [204, 290] on span "Tasks 0%" at bounding box center [203, 289] width 41 height 11
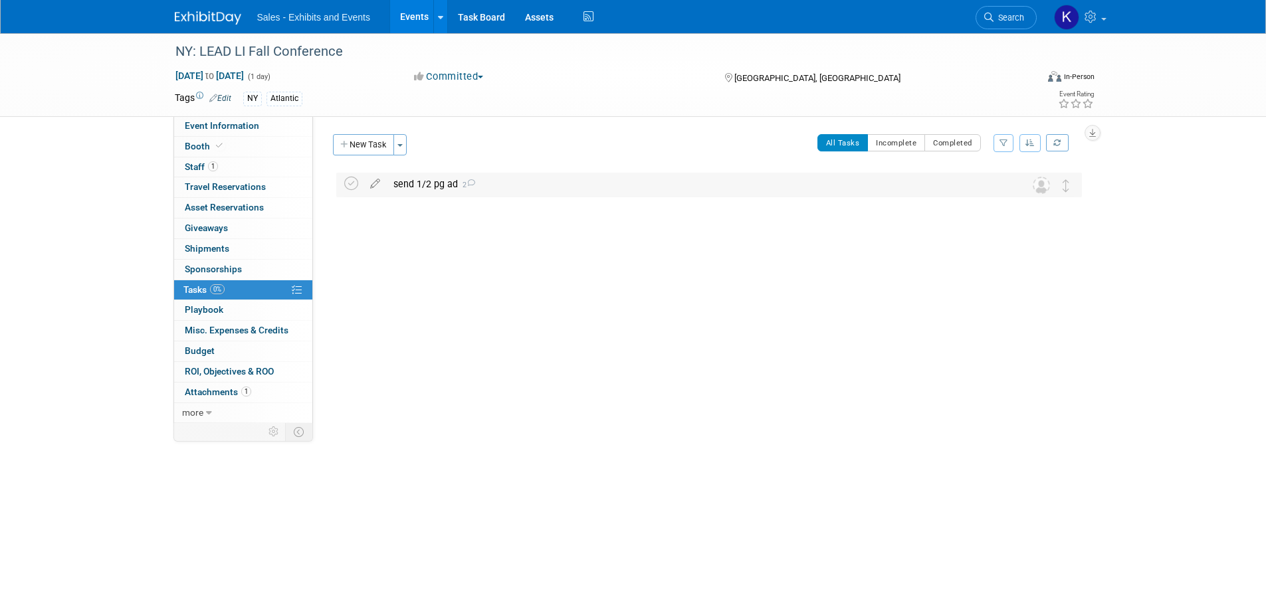
click at [414, 184] on div "send 1/2 pg ad 2" at bounding box center [696, 184] width 619 height 23
